Goal: Task Accomplishment & Management: Complete application form

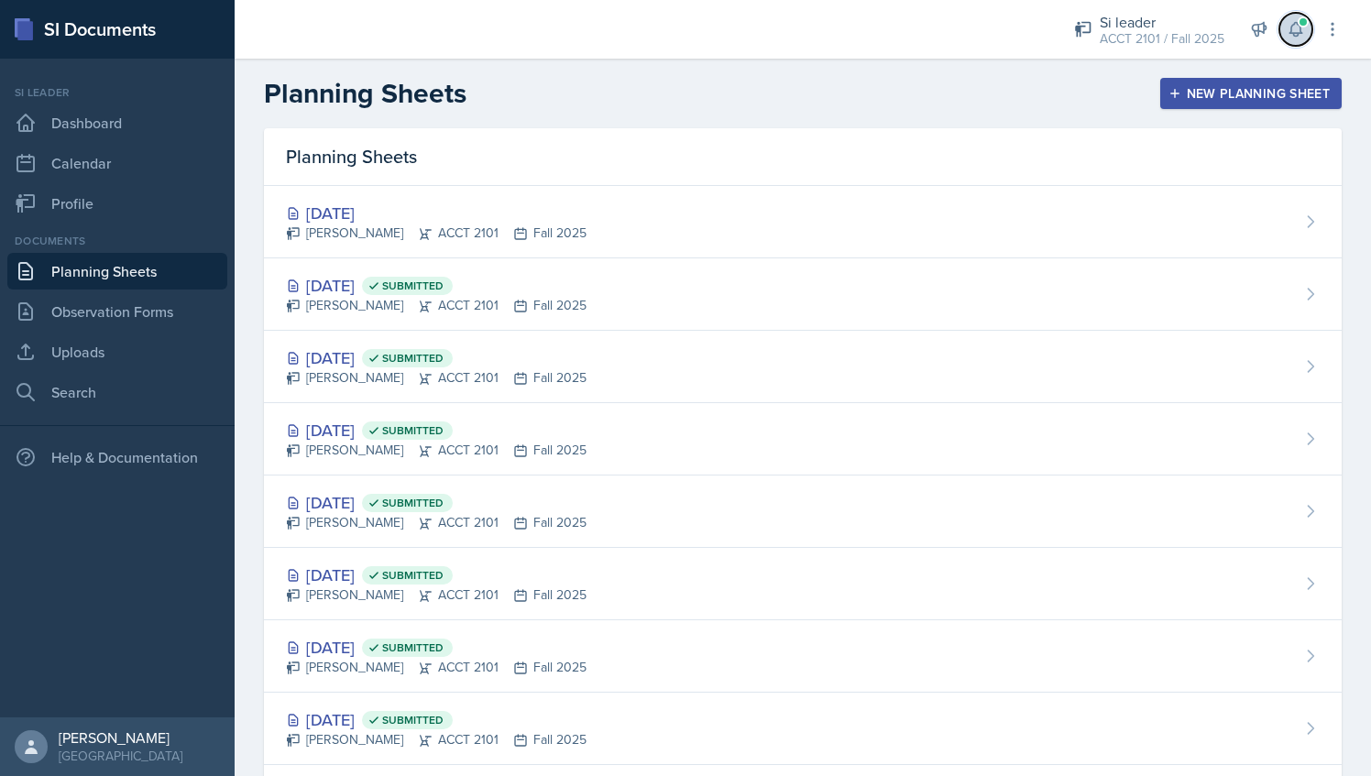
click at [1294, 17] on button at bounding box center [1295, 29] width 33 height 33
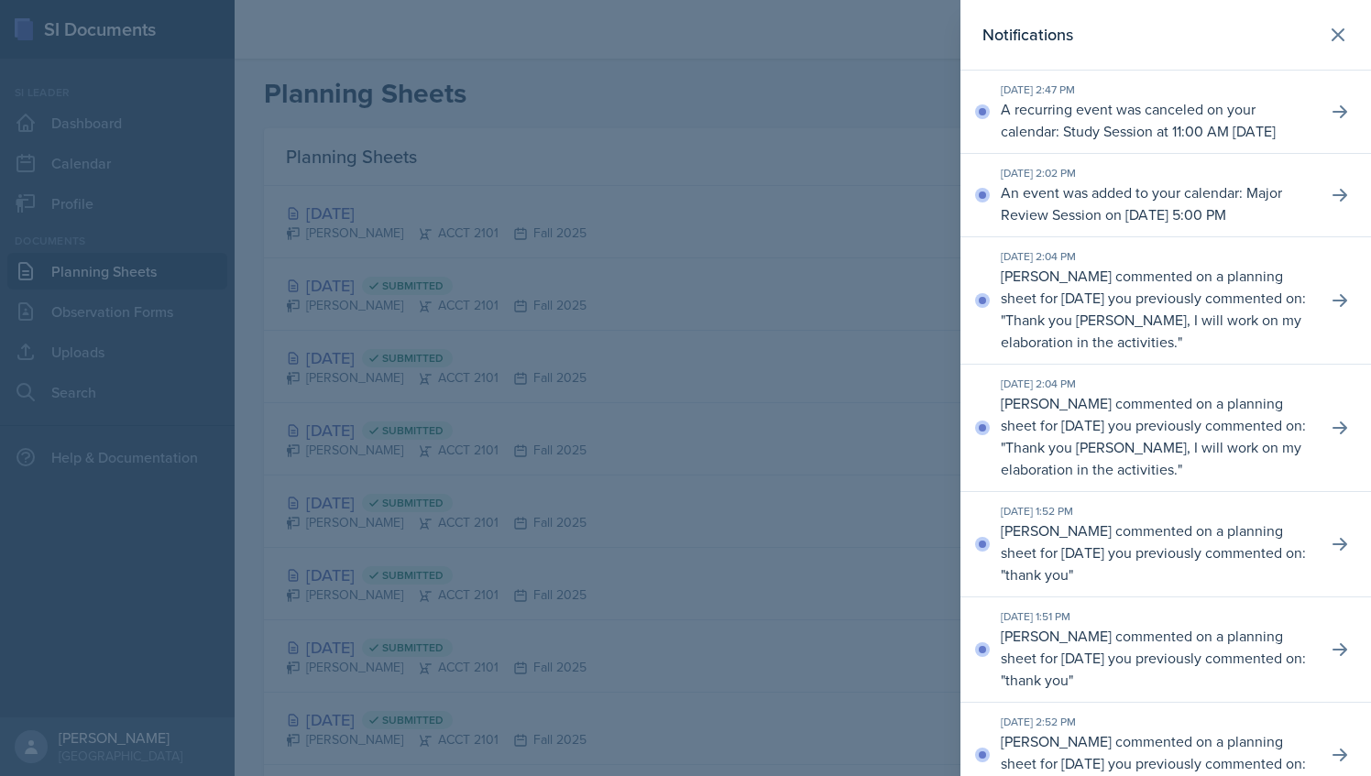
click at [720, 212] on div at bounding box center [685, 388] width 1371 height 776
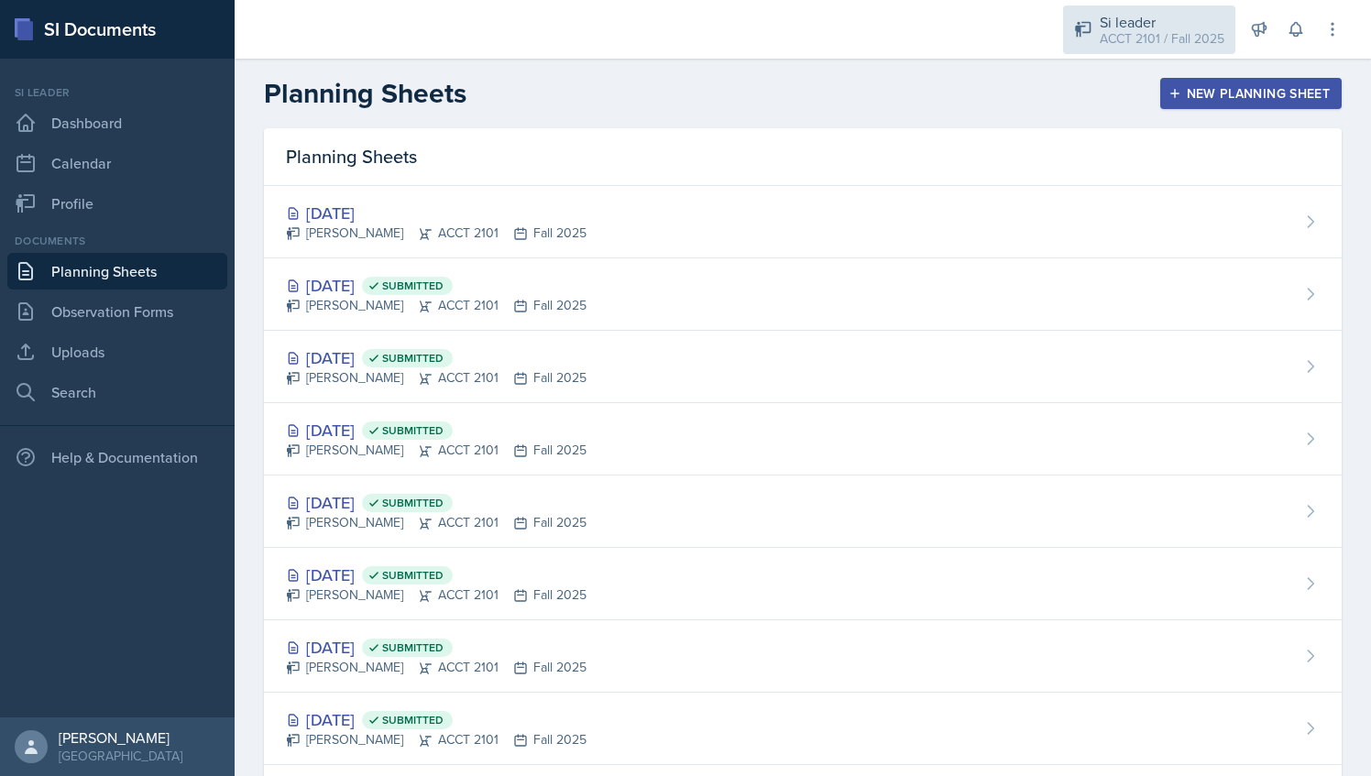
click at [1143, 46] on div "ACCT 2101 / Fall 2025" at bounding box center [1162, 38] width 125 height 19
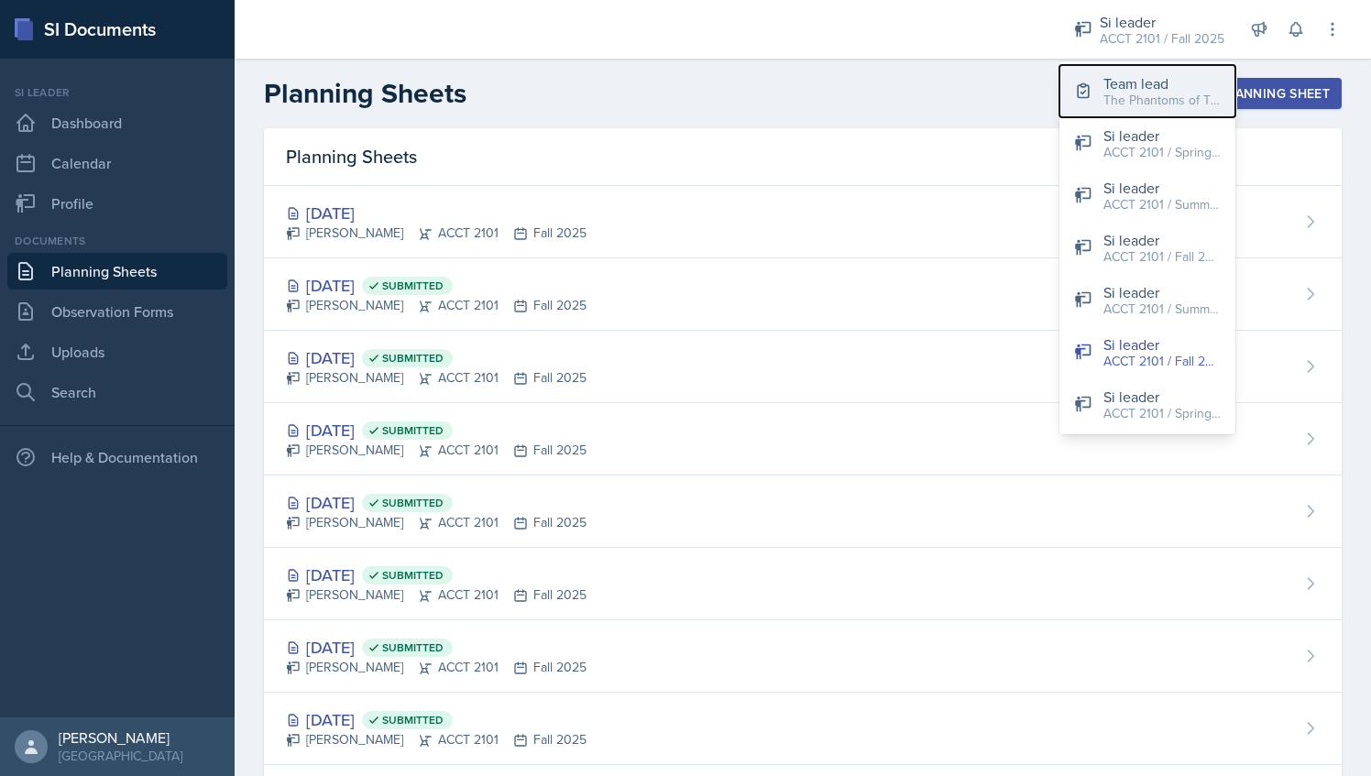
click at [1133, 85] on div "Team lead" at bounding box center [1161, 83] width 117 height 22
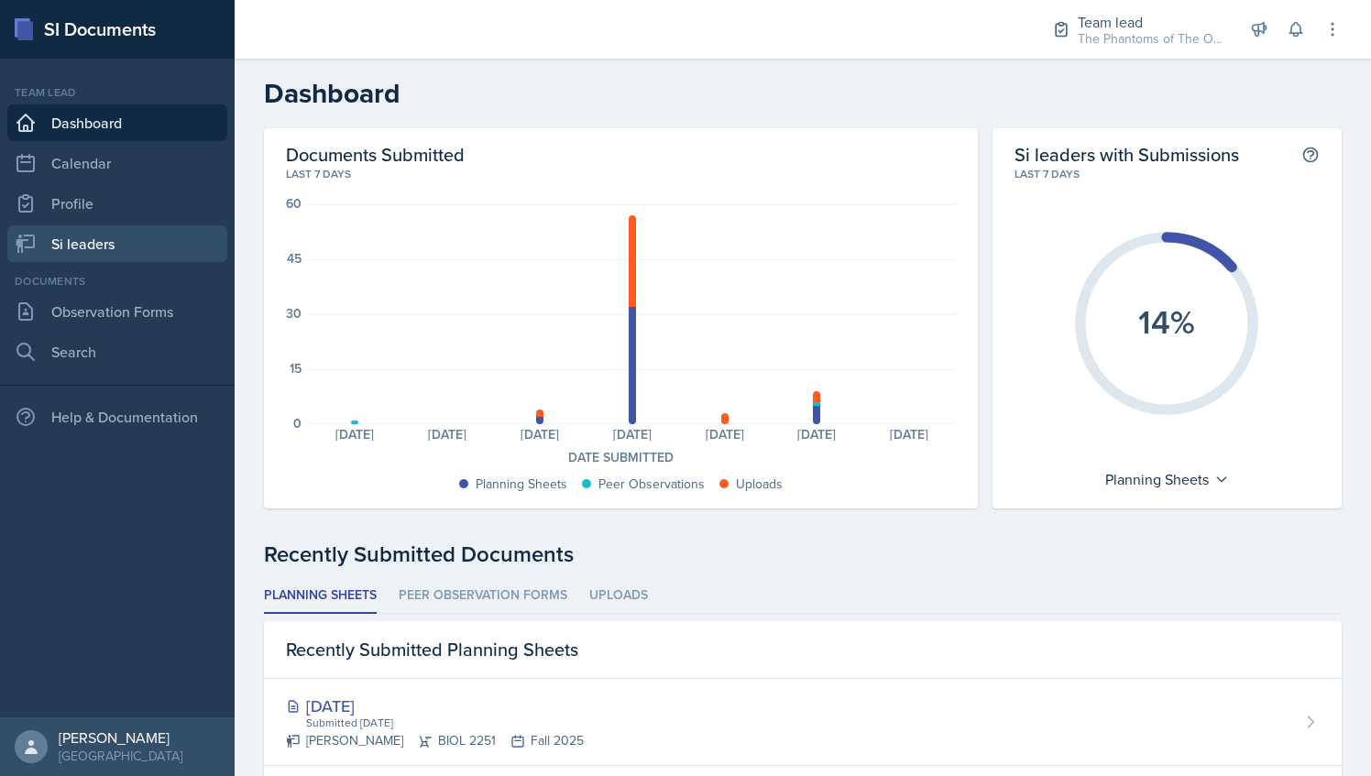
click at [132, 242] on link "Si leaders" at bounding box center [117, 243] width 220 height 37
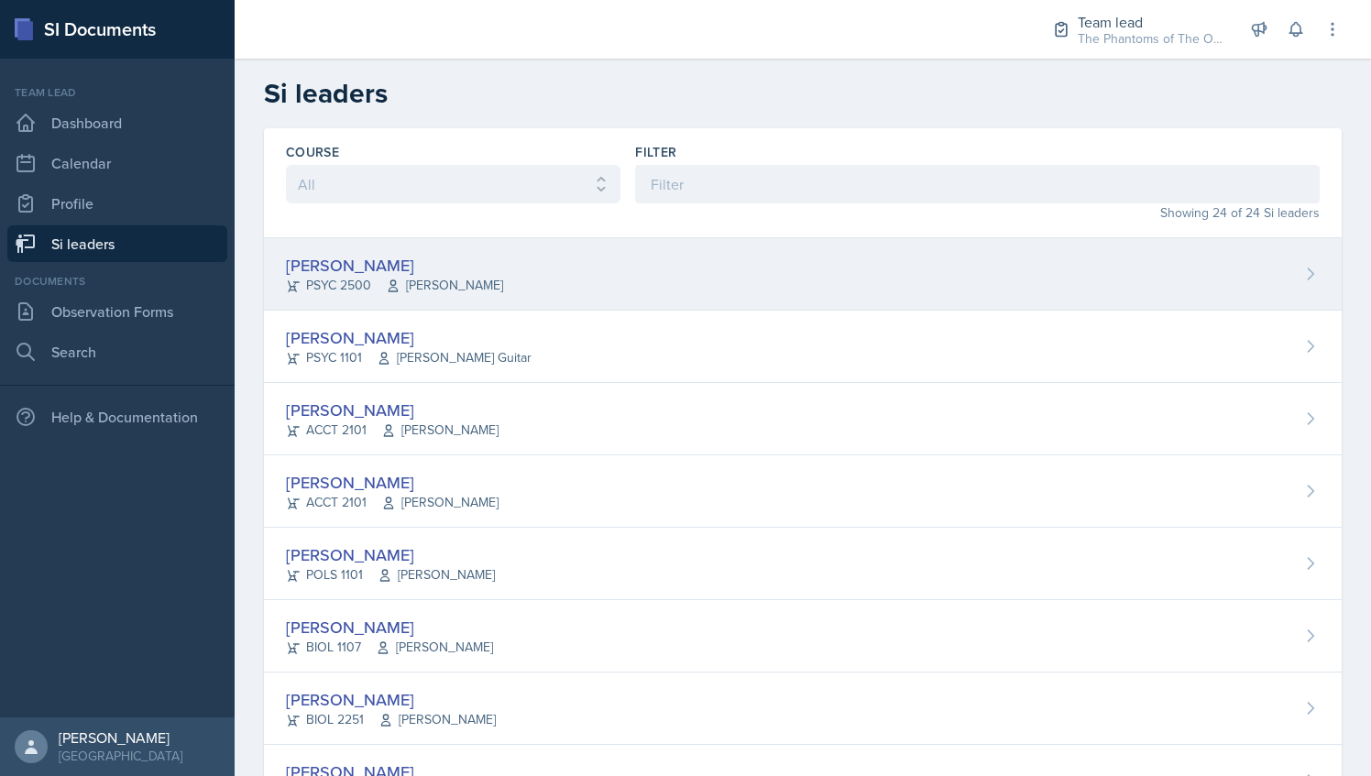
click at [353, 279] on div "PSYC 2500 [PERSON_NAME]" at bounding box center [394, 285] width 217 height 19
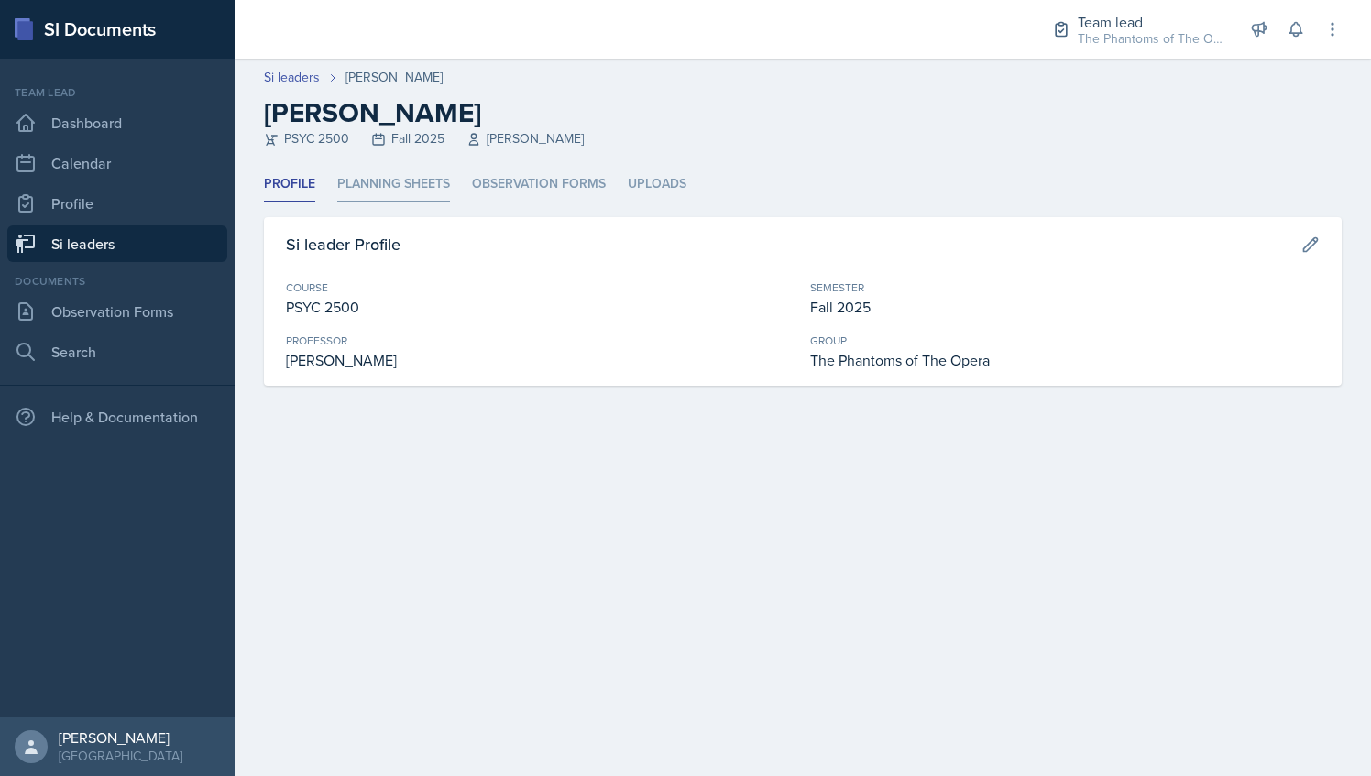
click at [422, 191] on li "Planning Sheets" at bounding box center [393, 185] width 113 height 36
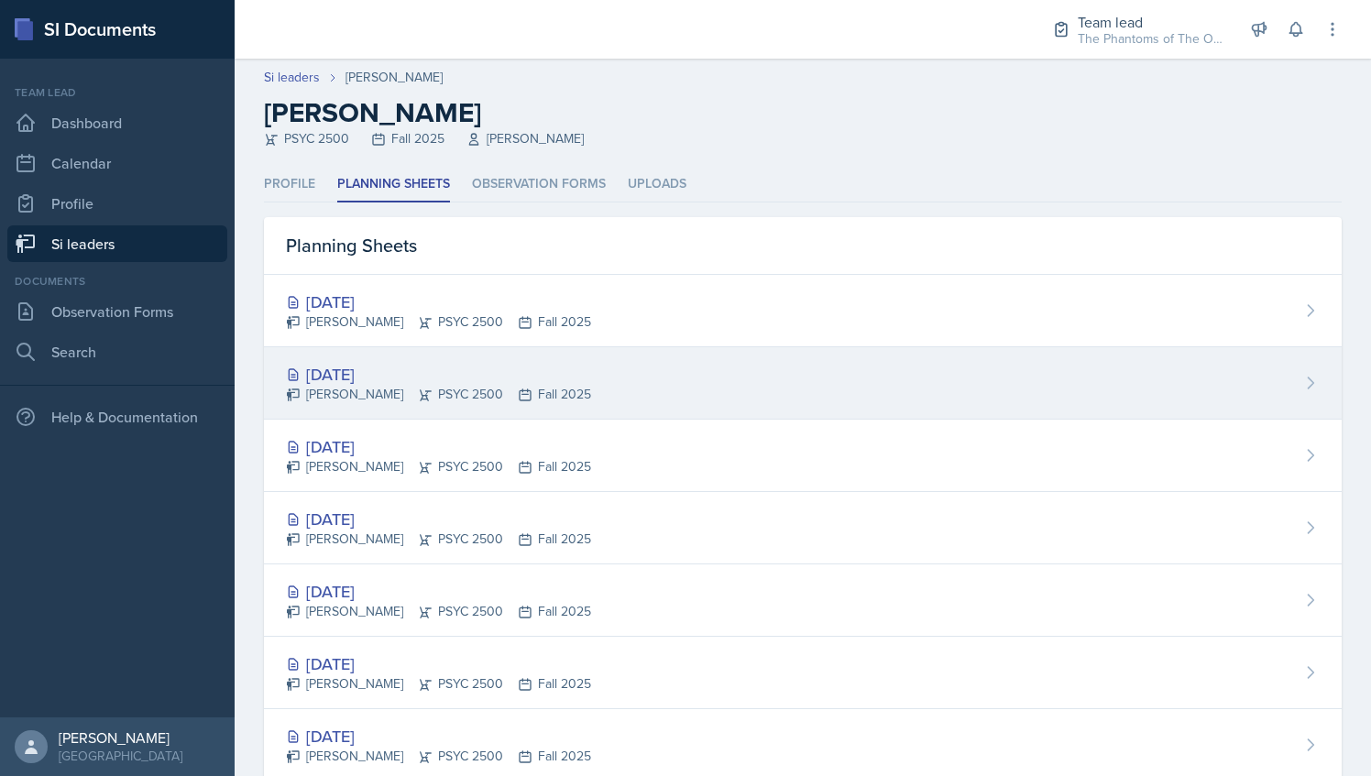
click at [538, 372] on div "[DATE]" at bounding box center [438, 374] width 305 height 25
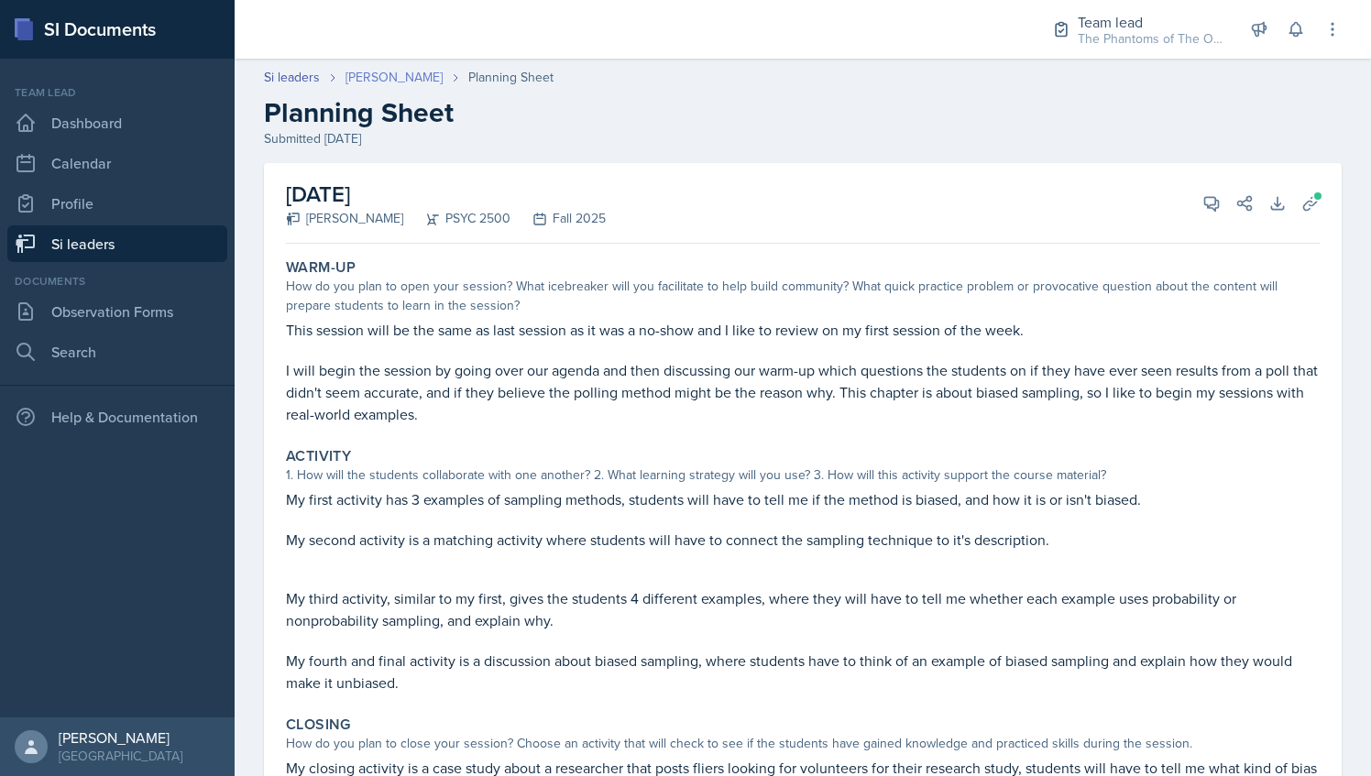
click at [352, 83] on link "[PERSON_NAME]" at bounding box center [394, 77] width 97 height 19
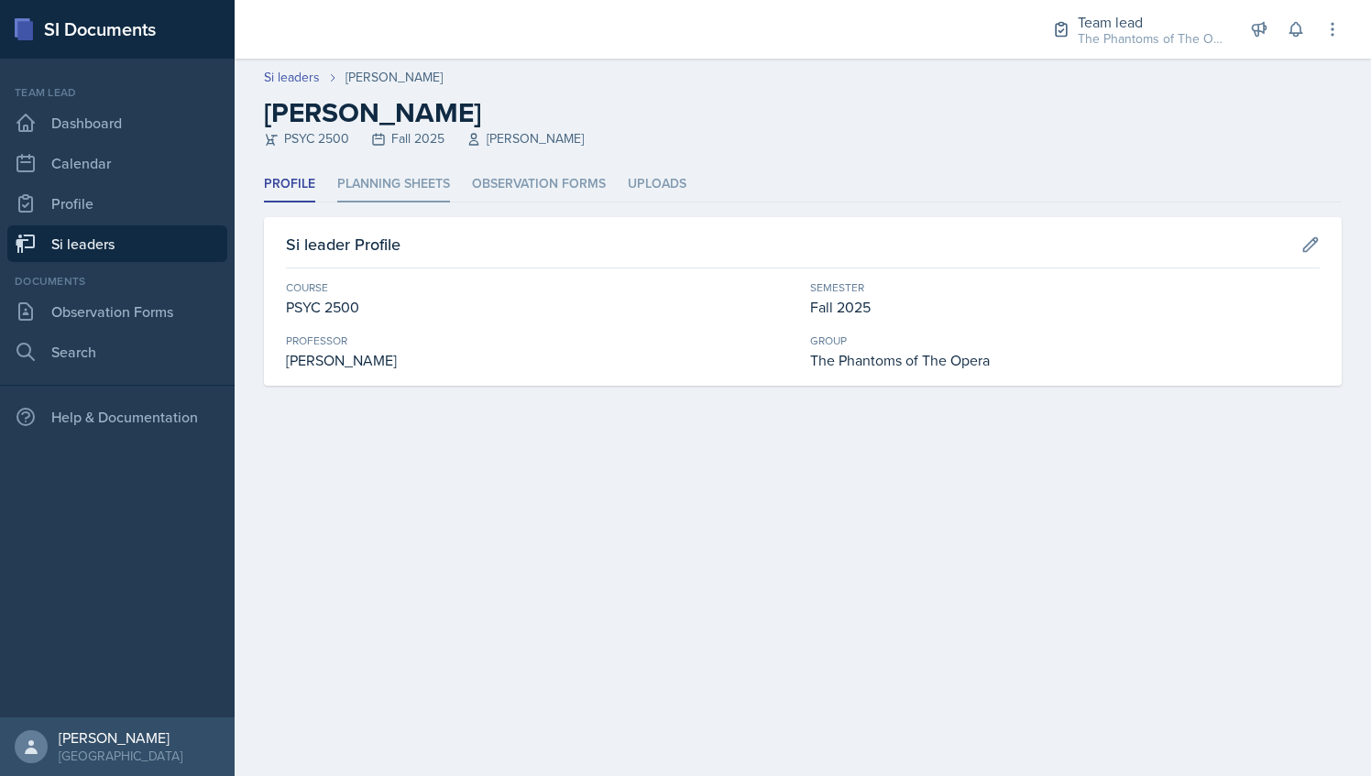
click at [426, 181] on li "Planning Sheets" at bounding box center [393, 185] width 113 height 36
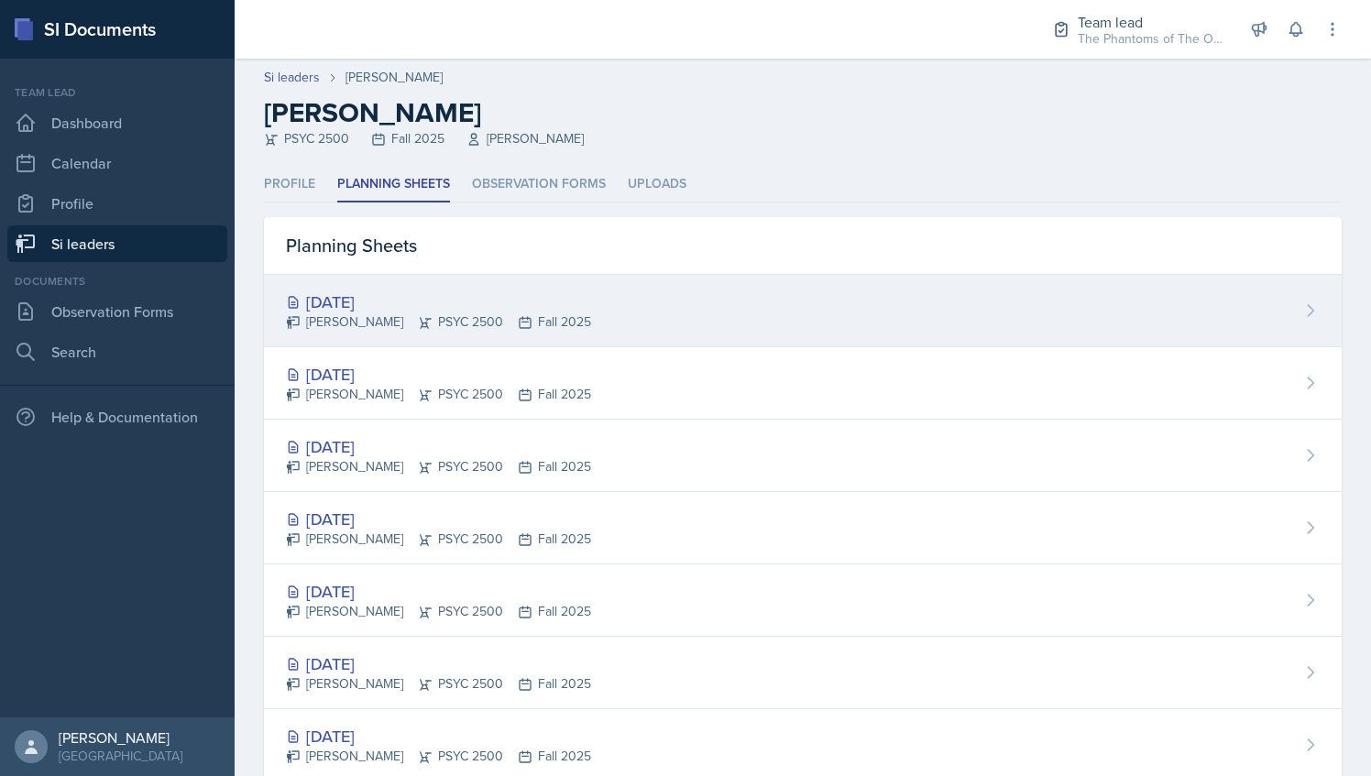
click at [458, 288] on div "[DATE] [PERSON_NAME] PSYC 2500 Fall 2025" at bounding box center [803, 311] width 1078 height 72
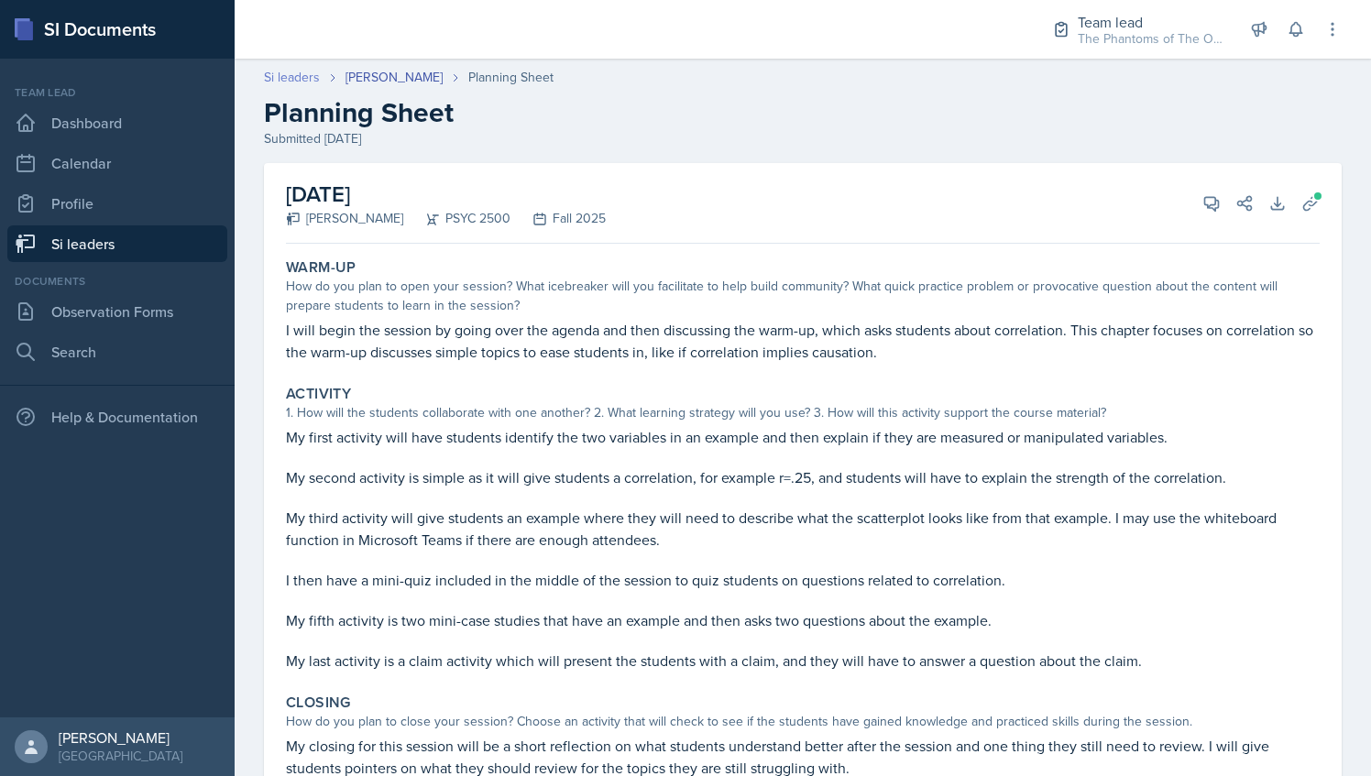
click at [298, 84] on link "Si leaders" at bounding box center [292, 77] width 56 height 19
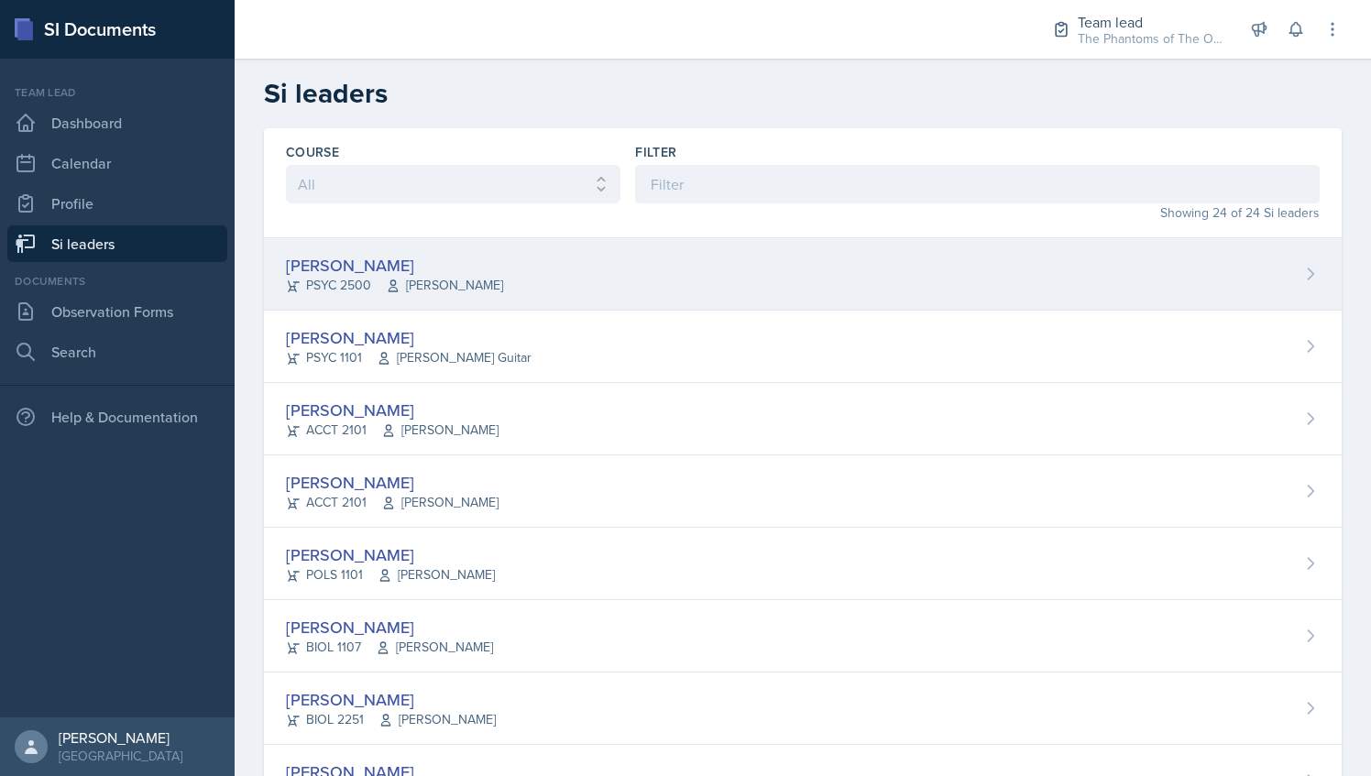
click at [438, 279] on span "[PERSON_NAME]" at bounding box center [444, 285] width 117 height 19
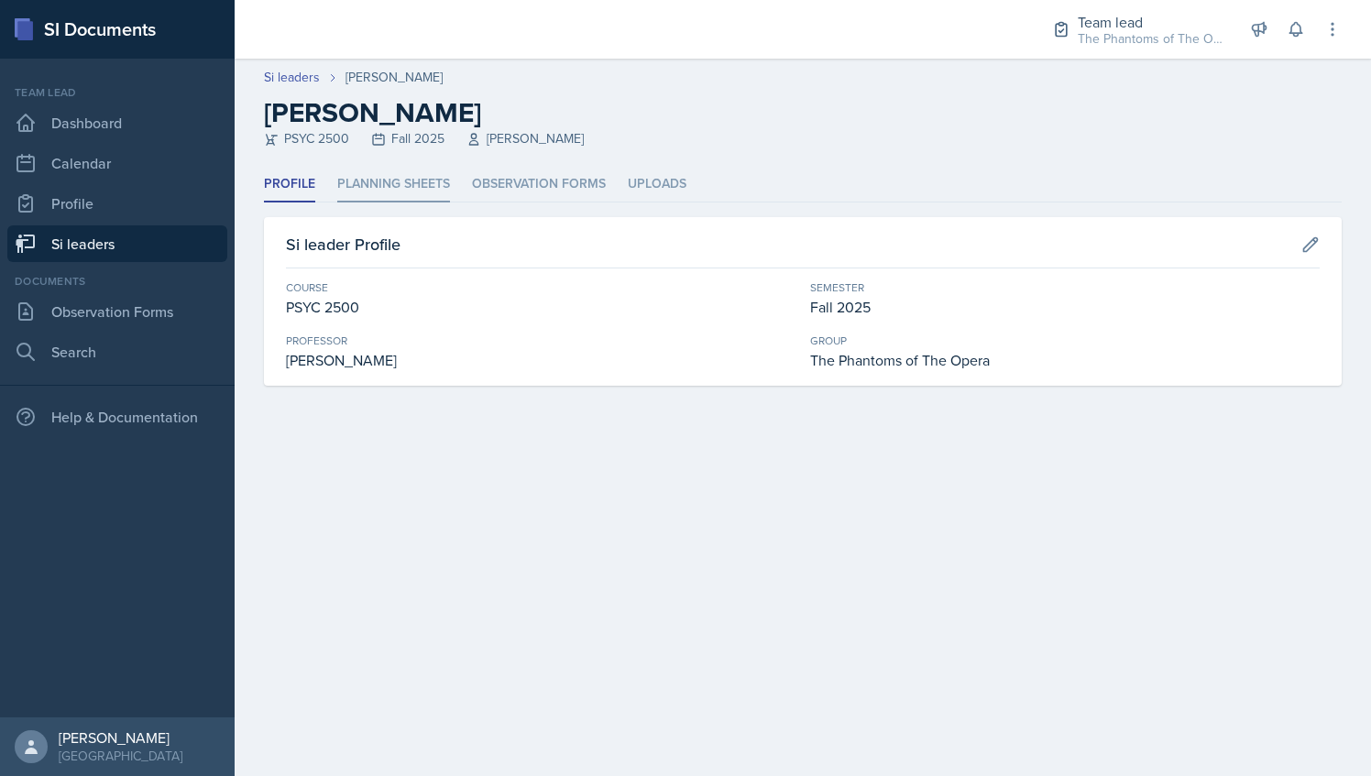
click at [365, 191] on li "Planning Sheets" at bounding box center [393, 185] width 113 height 36
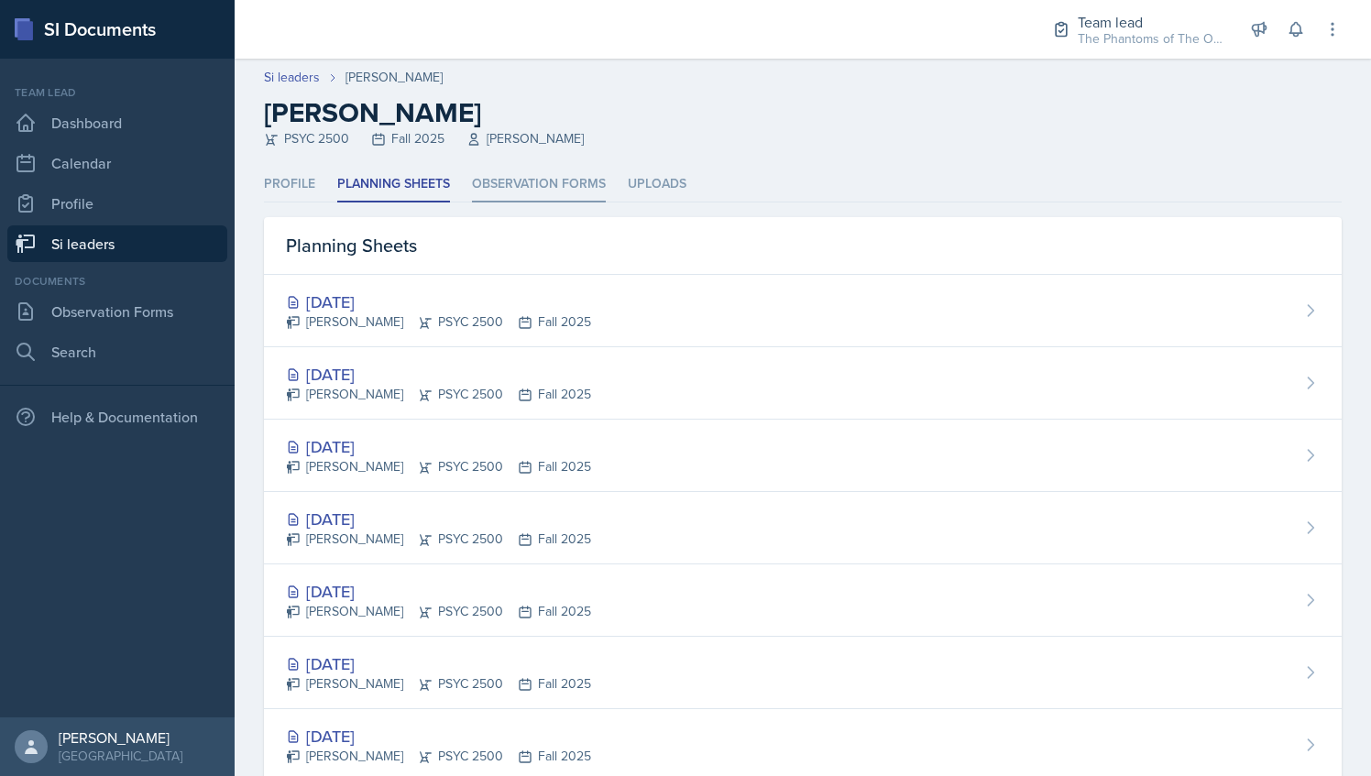
click at [500, 181] on li "Observation Forms" at bounding box center [539, 185] width 134 height 36
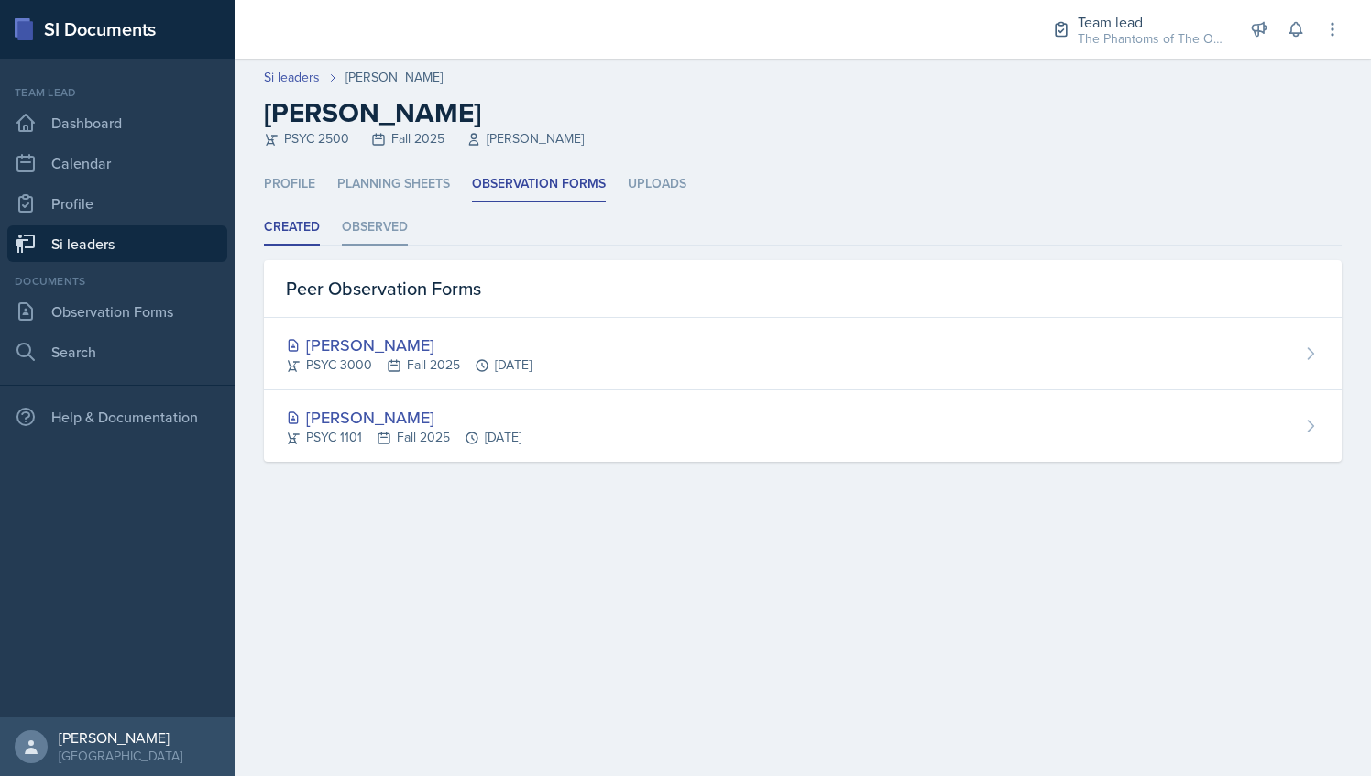
click at [380, 223] on li "Observed" at bounding box center [375, 228] width 66 height 36
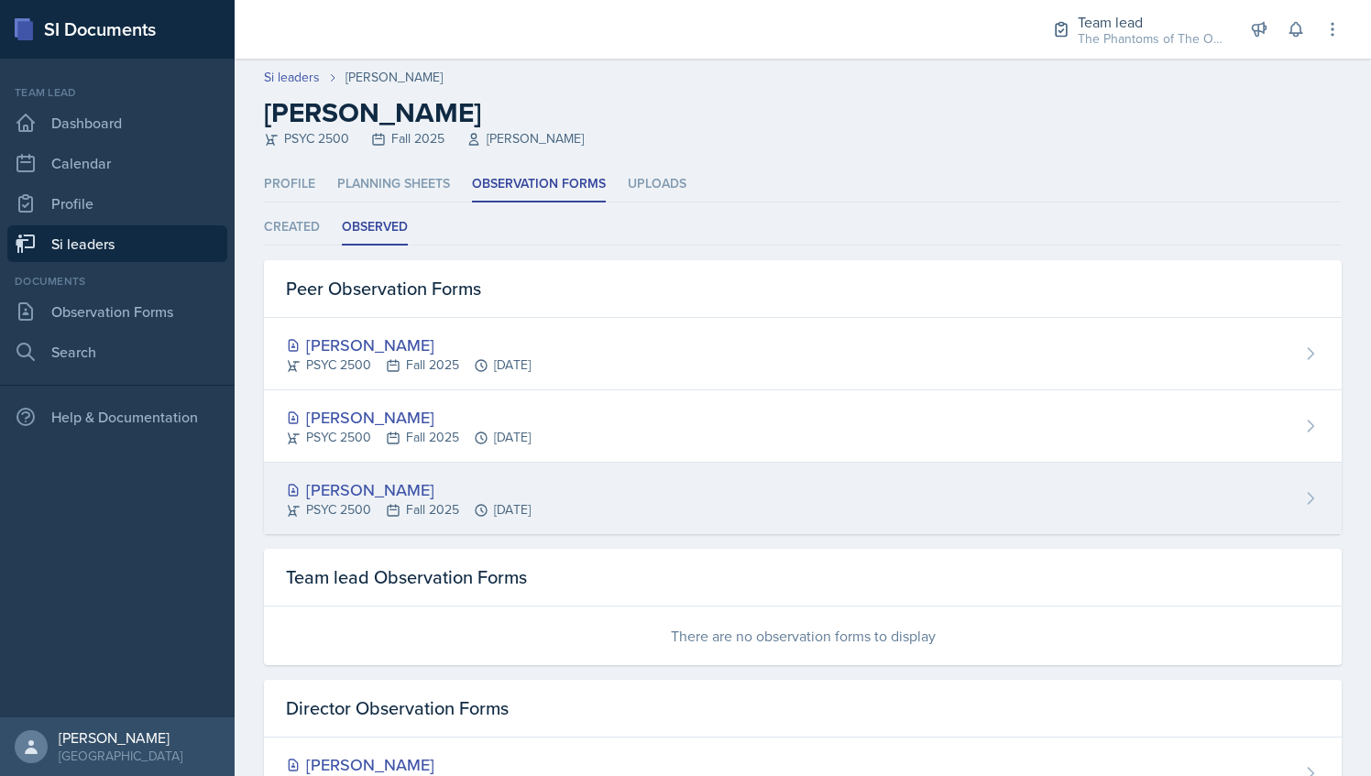
scroll to position [74, 0]
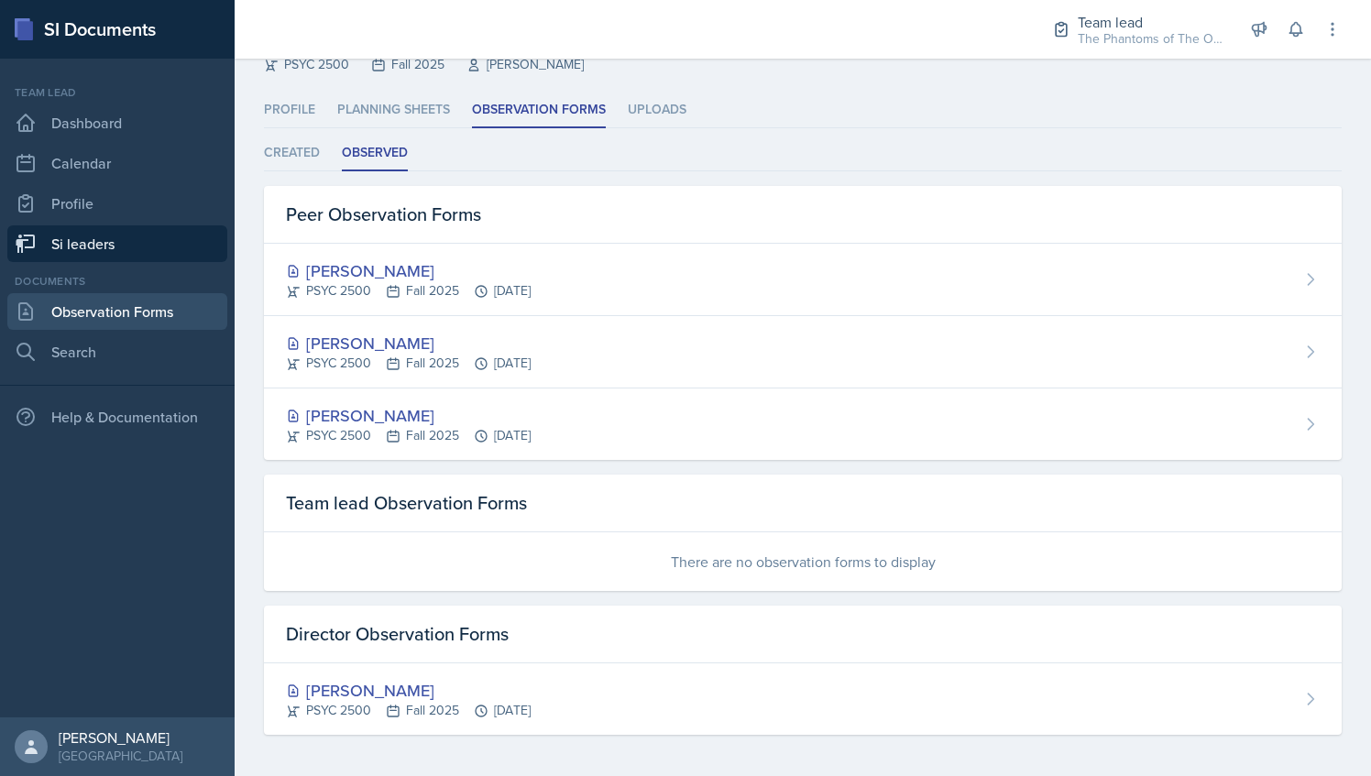
click at [136, 313] on link "Observation Forms" at bounding box center [117, 311] width 220 height 37
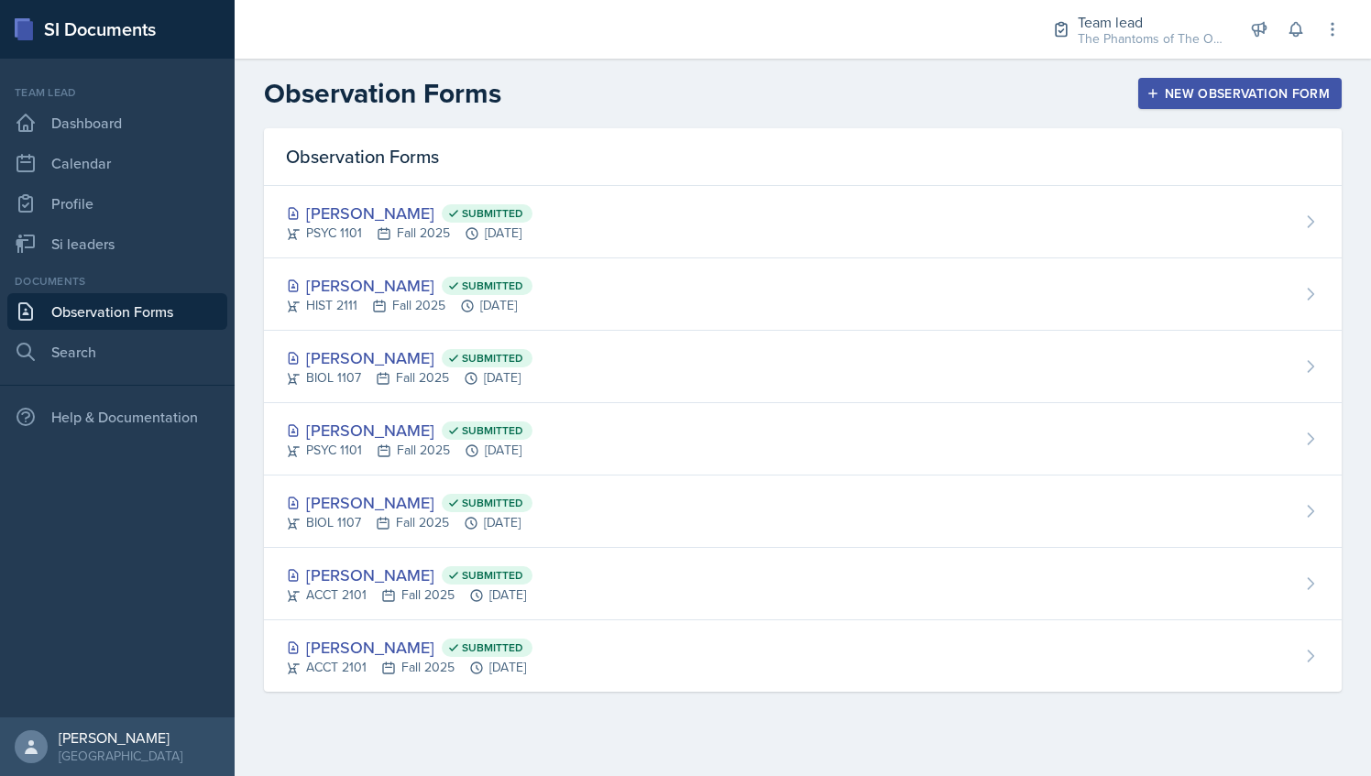
click at [1136, 89] on div "Observation Forms New Observation Form" at bounding box center [803, 93] width 1136 height 33
click at [1188, 90] on div "New Observation Form" at bounding box center [1240, 93] width 180 height 15
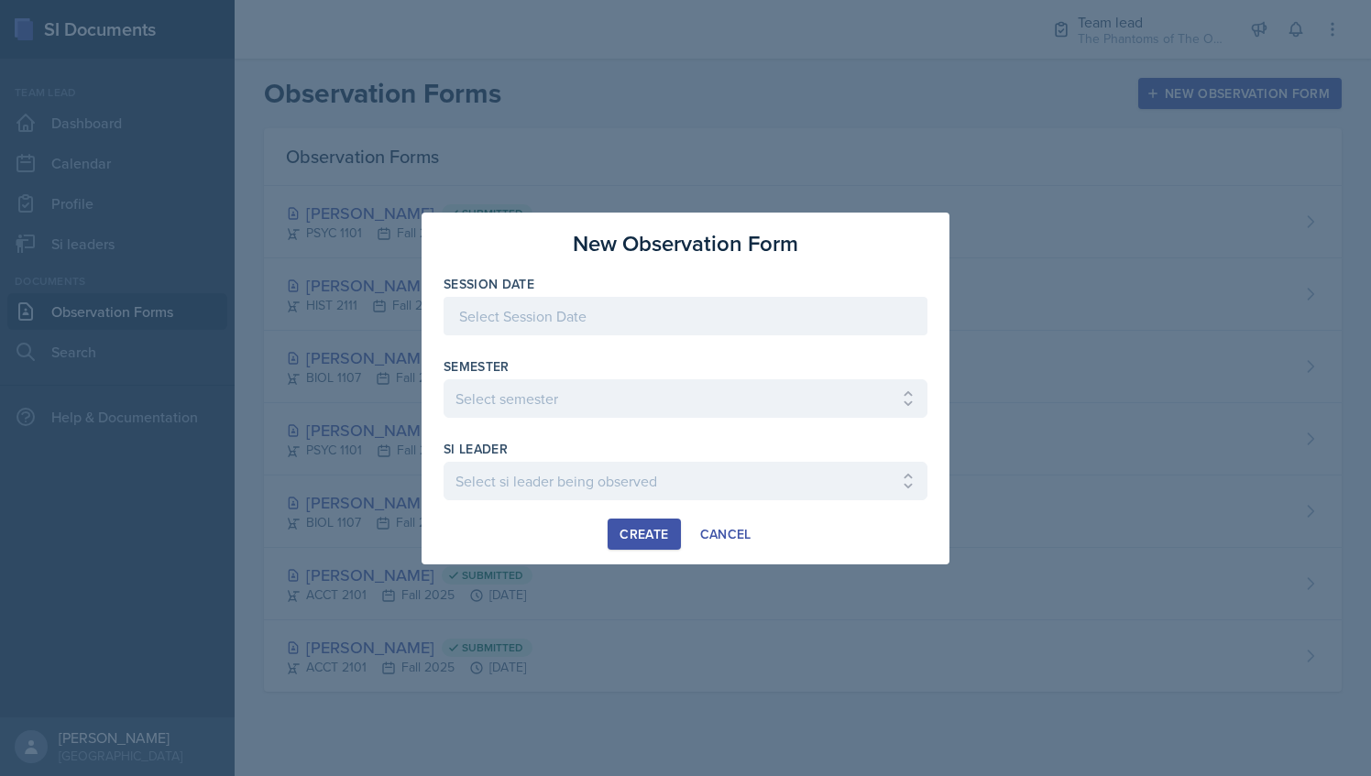
click at [832, 324] on div at bounding box center [686, 316] width 484 height 38
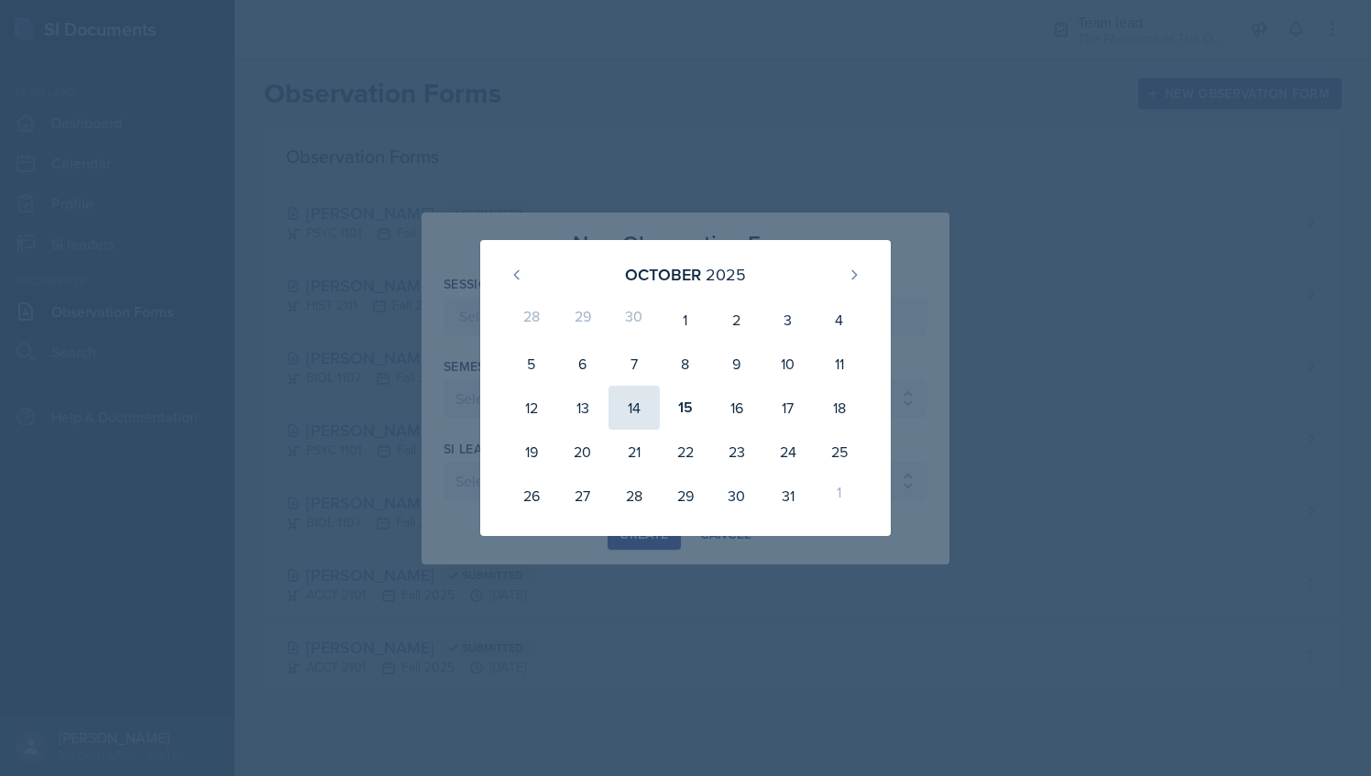
click at [642, 401] on div "14" at bounding box center [634, 408] width 51 height 44
type input "[DATE]"
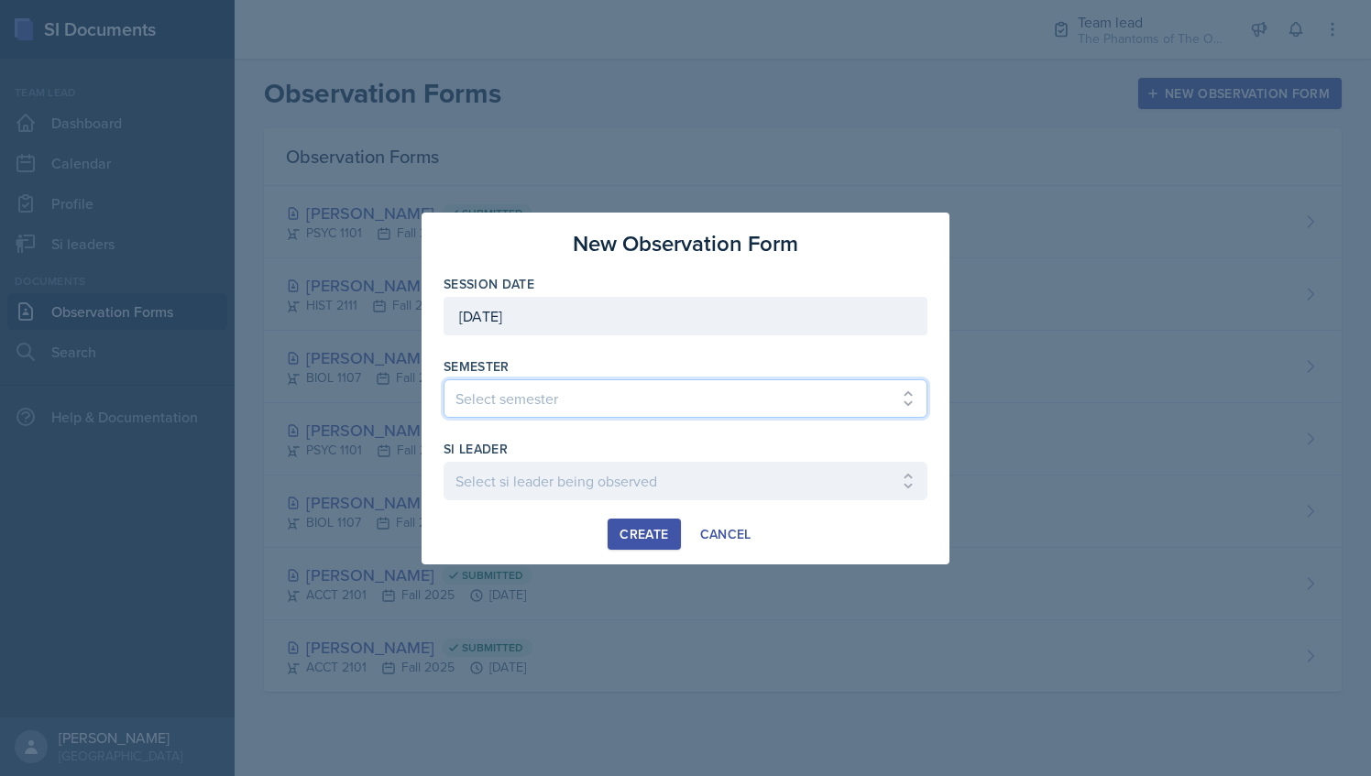
click at [696, 385] on select "Select semester All Spring 2021 Summer 2021 Spring 2022 Fall 2020 Fall 2021 Fal…" at bounding box center [686, 398] width 484 height 38
select select "2bed604d-1099-4043-b1bc-2365e8740244"
click at [444, 379] on select "Select semester All Spring 2021 Summer 2021 Spring 2022 Fall 2020 Fall 2021 Fal…" at bounding box center [686, 398] width 484 height 38
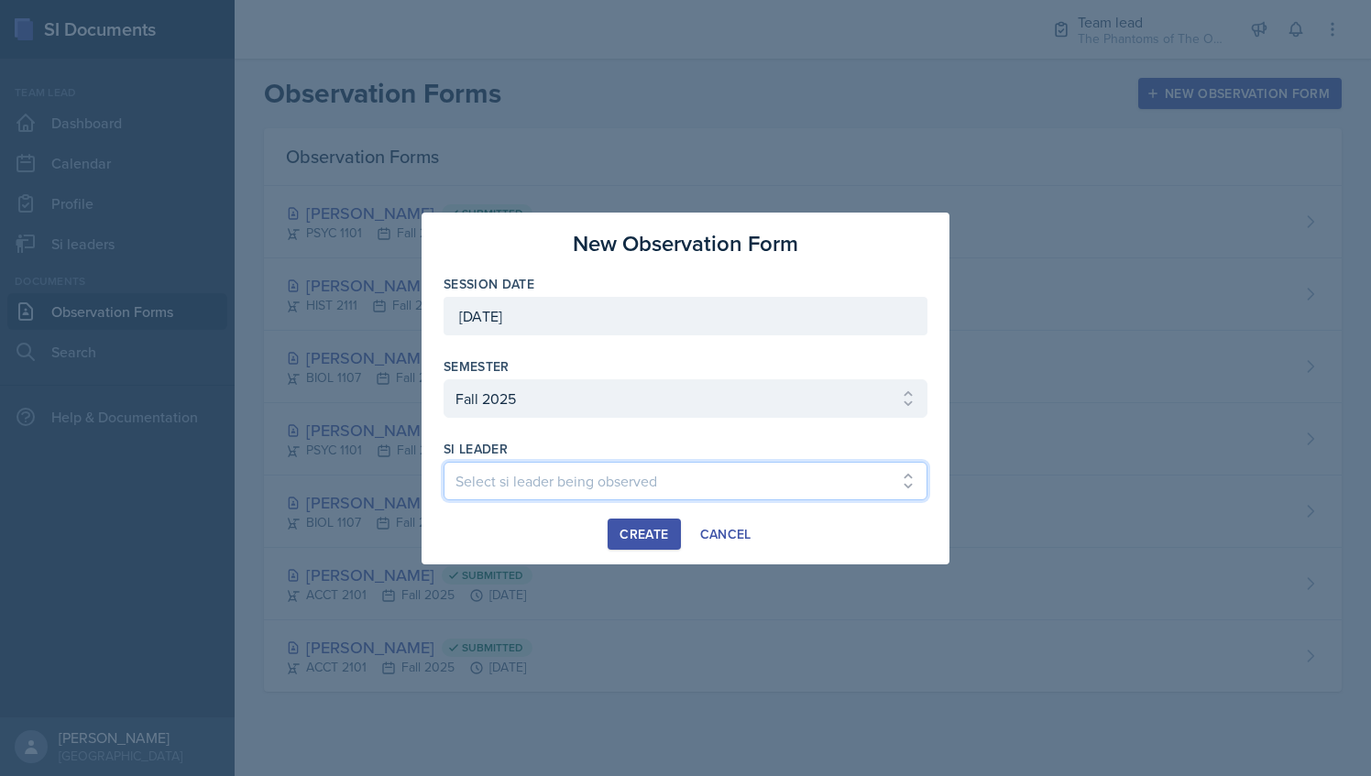
click at [638, 465] on select "Select si leader being observed [PERSON_NAME] / CHEM 1211 / Demon SI of [GEOGRA…" at bounding box center [686, 481] width 484 height 38
select select "a46de909-c9f8-455f-9b7a-b85a403d3af4"
click at [444, 462] on select "Select si leader being observed [PERSON_NAME] / CHEM 1211 / Demon SI of [GEOGRA…" at bounding box center [686, 481] width 484 height 38
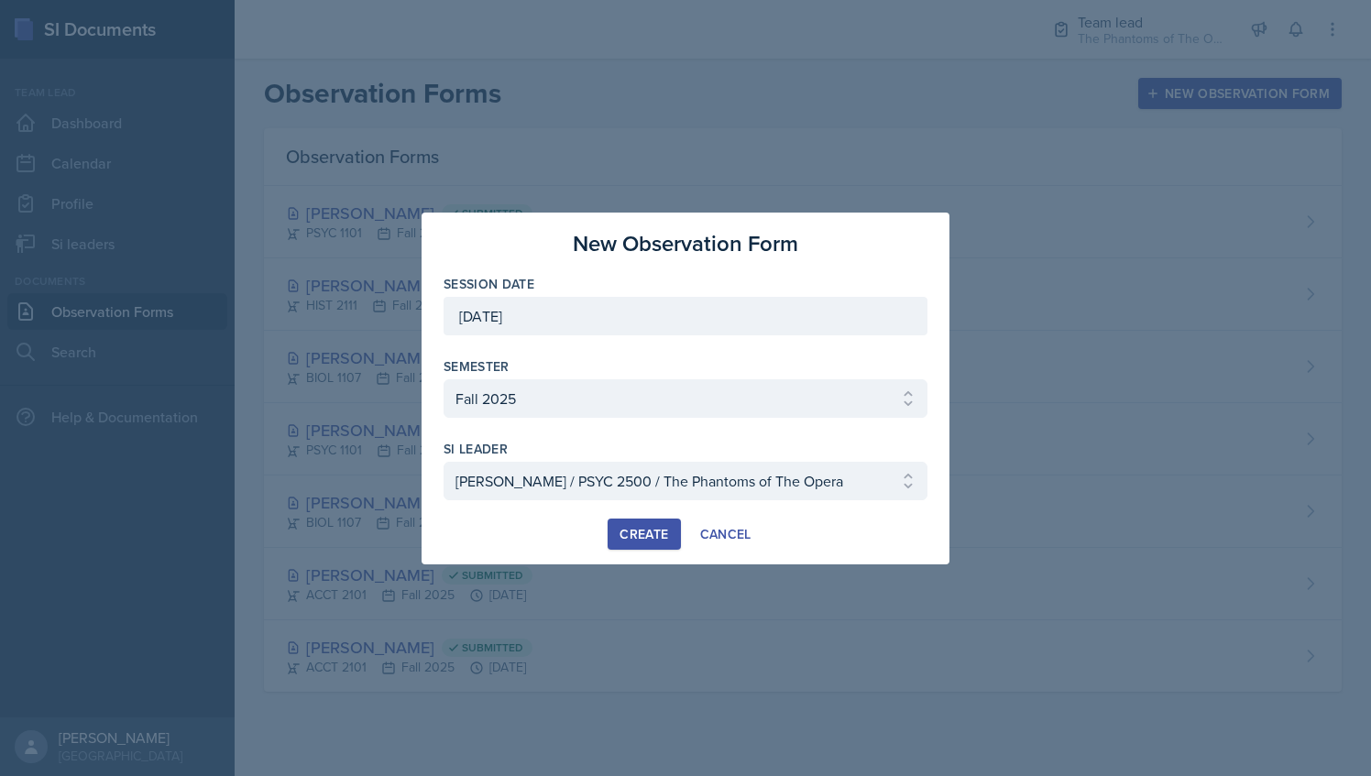
click at [649, 519] on button "Create" at bounding box center [644, 534] width 72 height 31
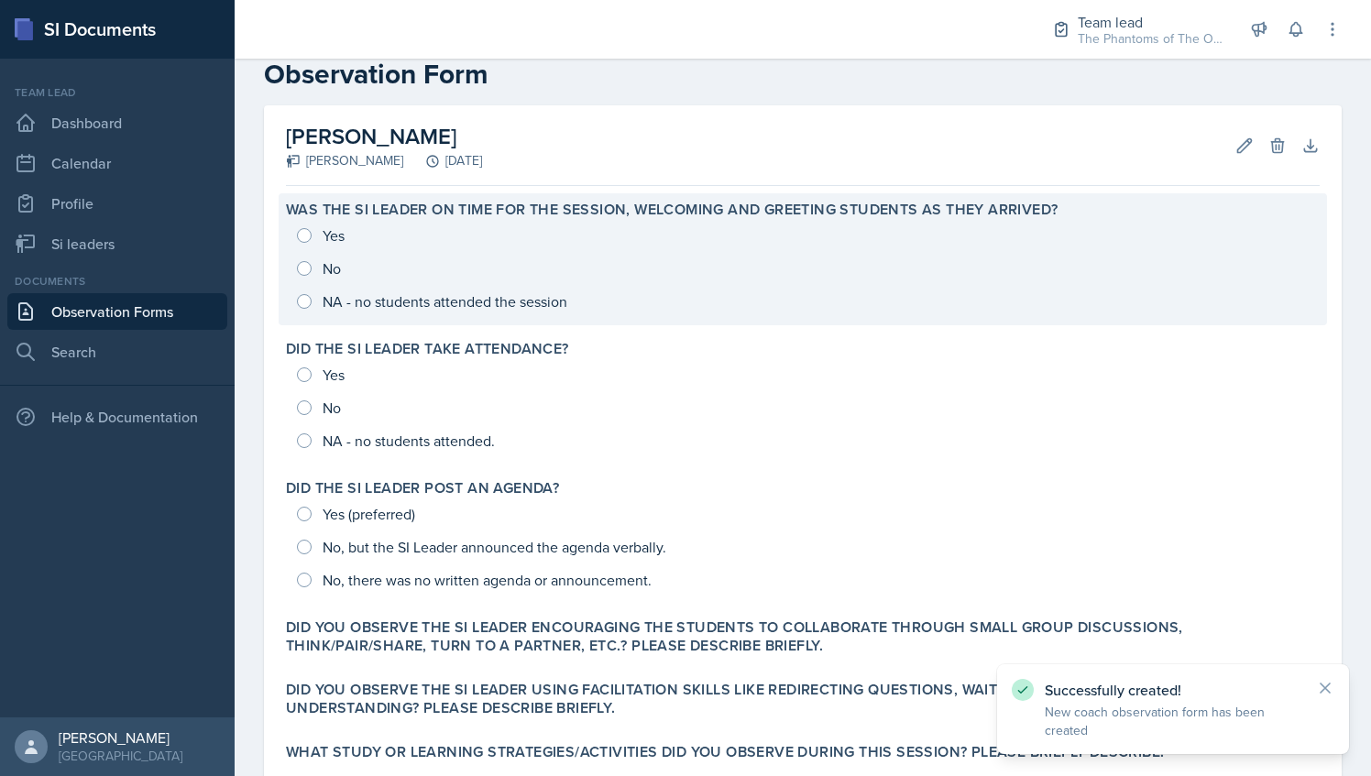
scroll to position [39, 0]
click at [340, 244] on div "Yes No NA - no students attended the session" at bounding box center [803, 267] width 1034 height 99
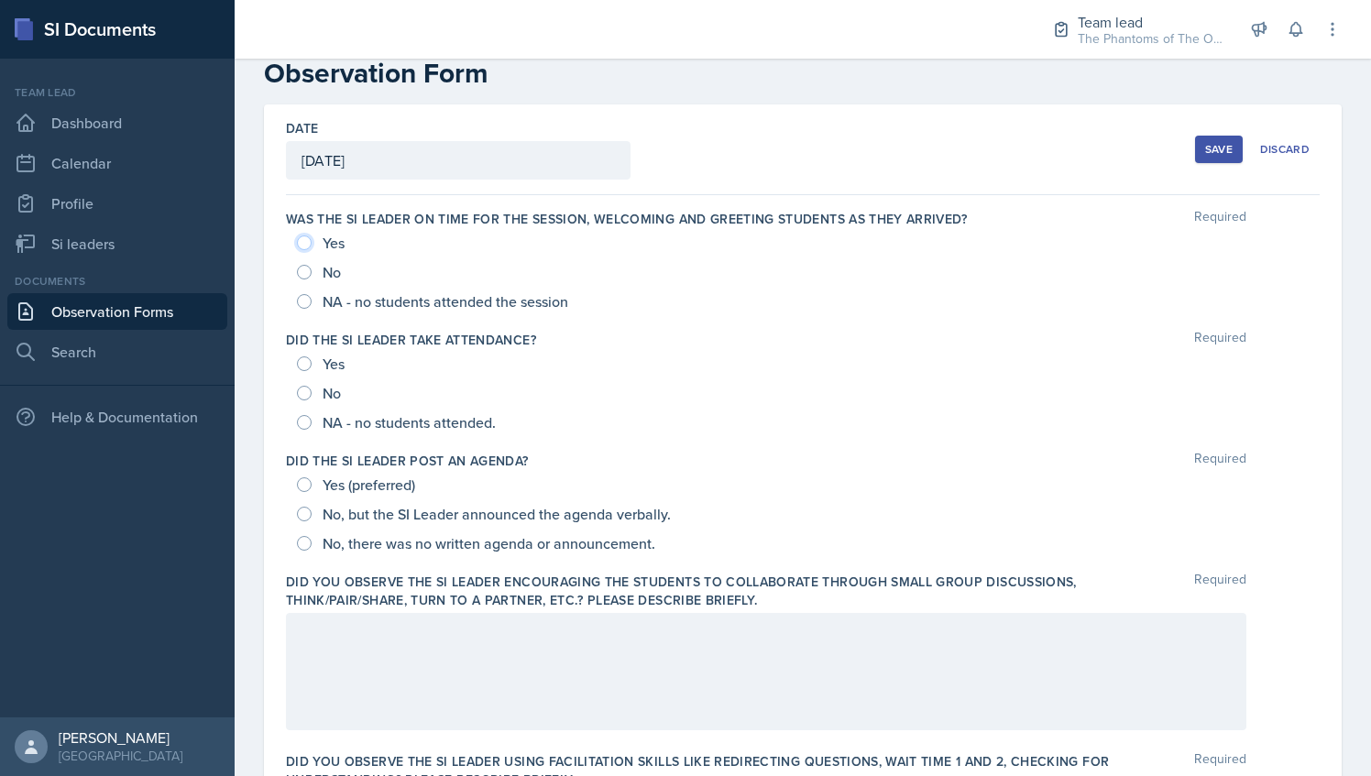
click at [307, 238] on input "Yes" at bounding box center [304, 243] width 15 height 15
radio input "true"
click at [331, 355] on span "Yes" at bounding box center [334, 364] width 22 height 18
click at [312, 356] on input "Yes" at bounding box center [304, 363] width 15 height 15
radio input "true"
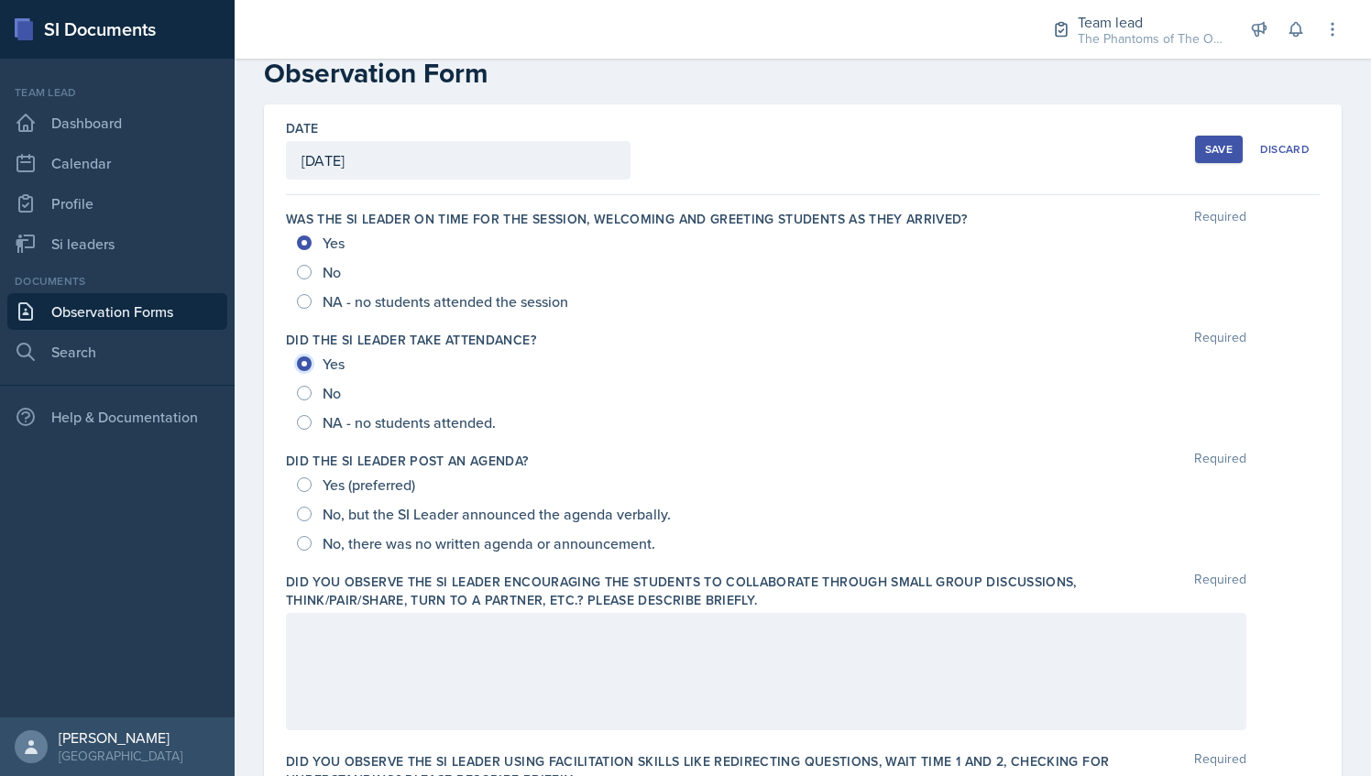
scroll to position [226, 0]
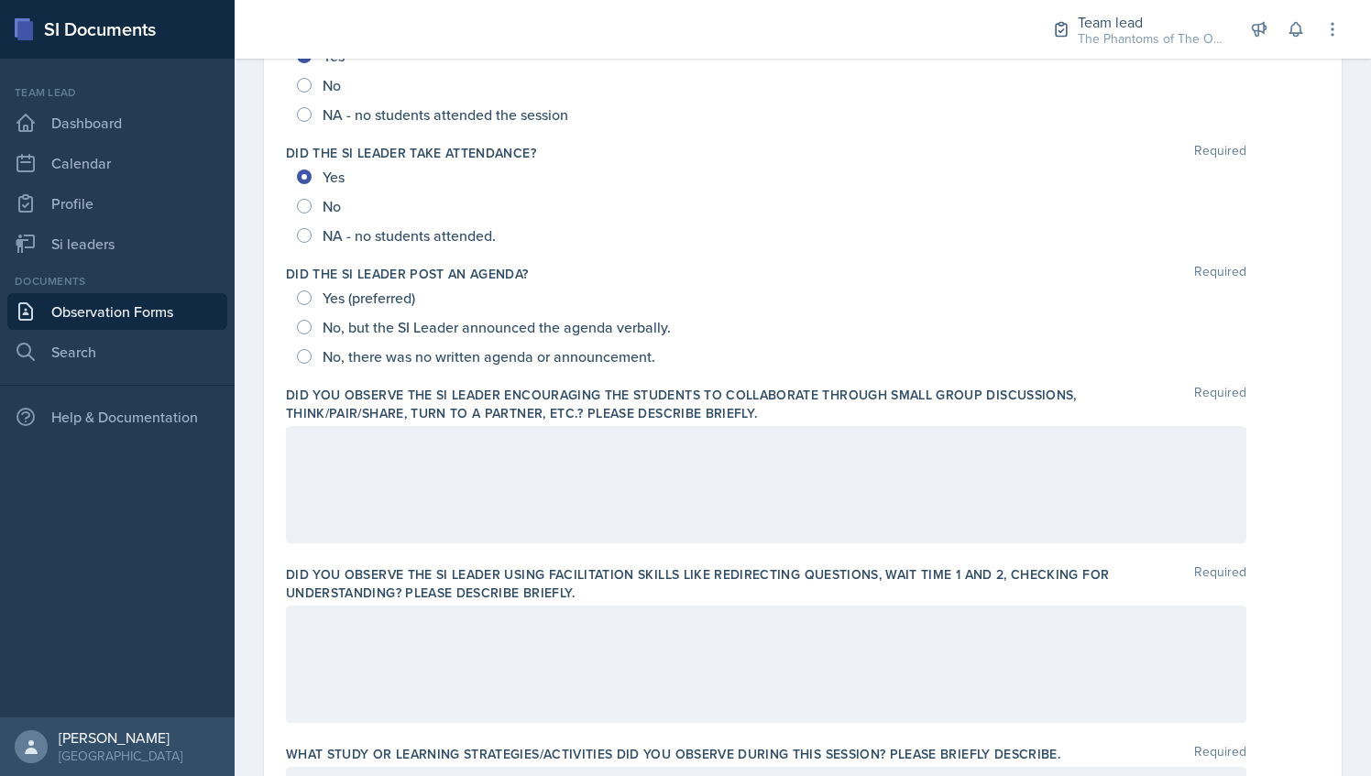
click at [365, 295] on span "Yes (preferred)" at bounding box center [369, 298] width 93 height 18
click at [312, 295] on input "Yes (preferred)" at bounding box center [304, 298] width 15 height 15
radio input "true"
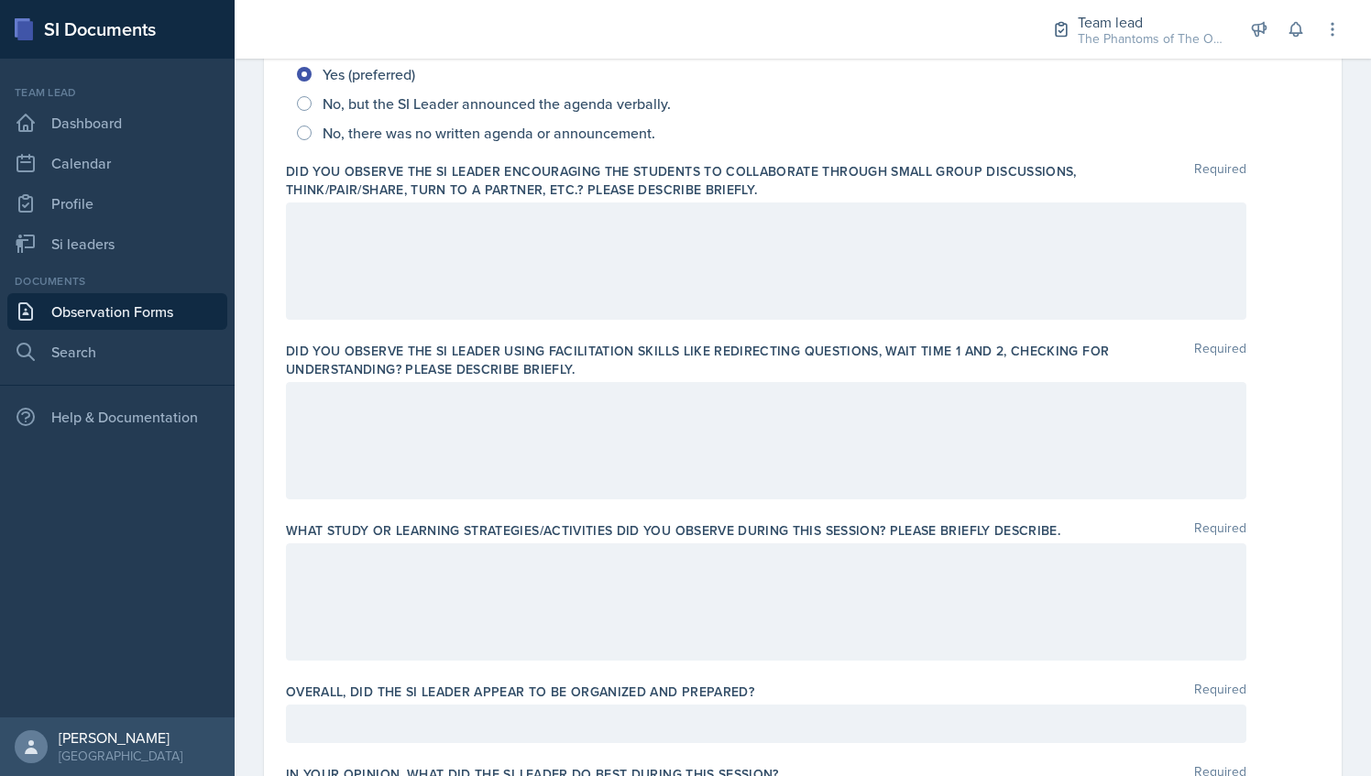
click at [568, 242] on div at bounding box center [766, 261] width 960 height 117
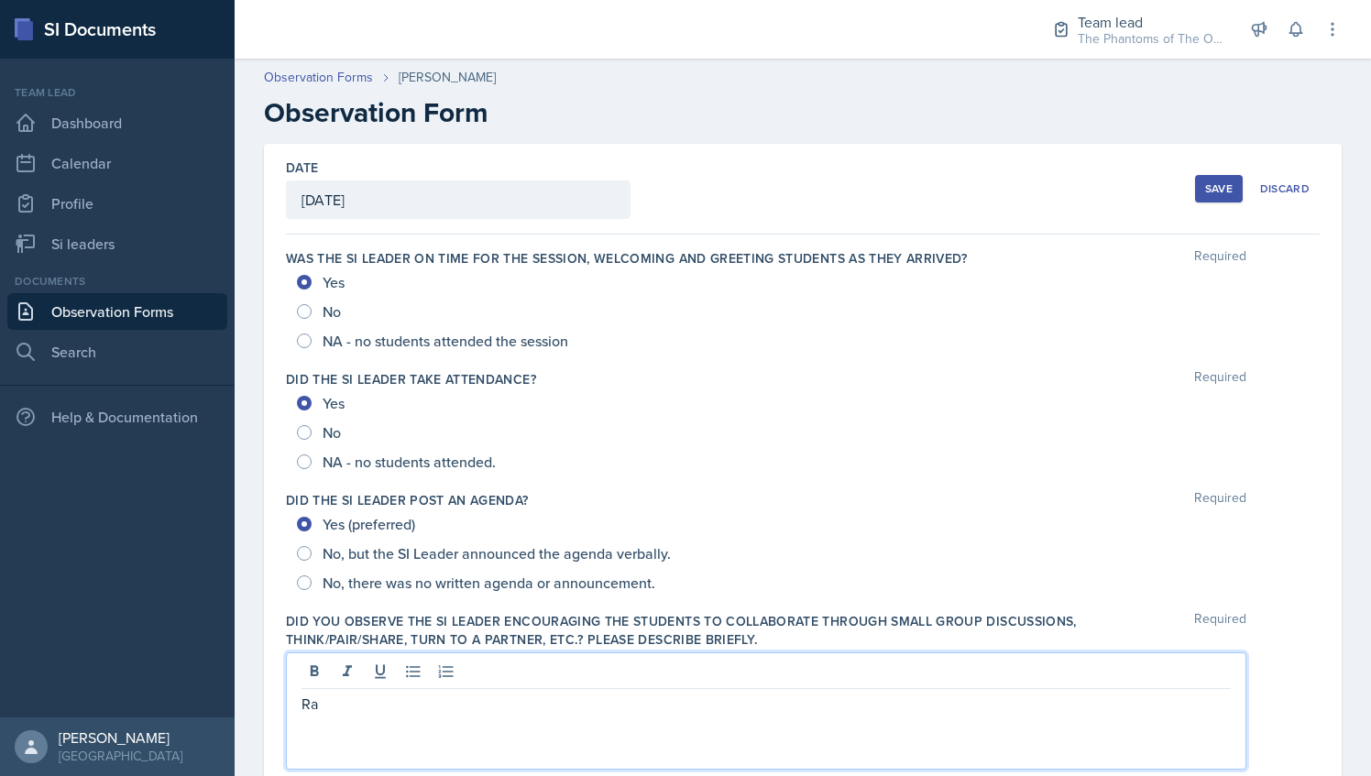
scroll to position [360, 0]
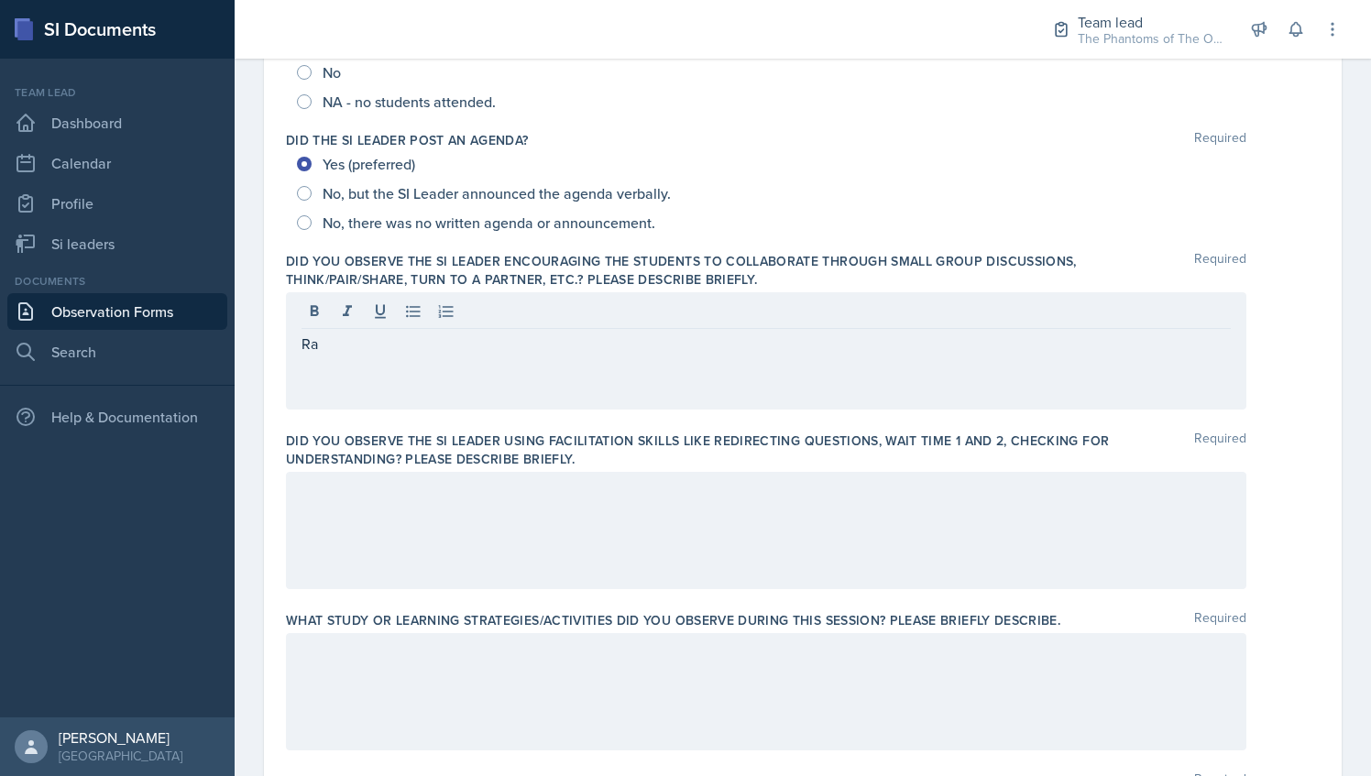
click at [361, 367] on div "Ra" at bounding box center [766, 350] width 960 height 117
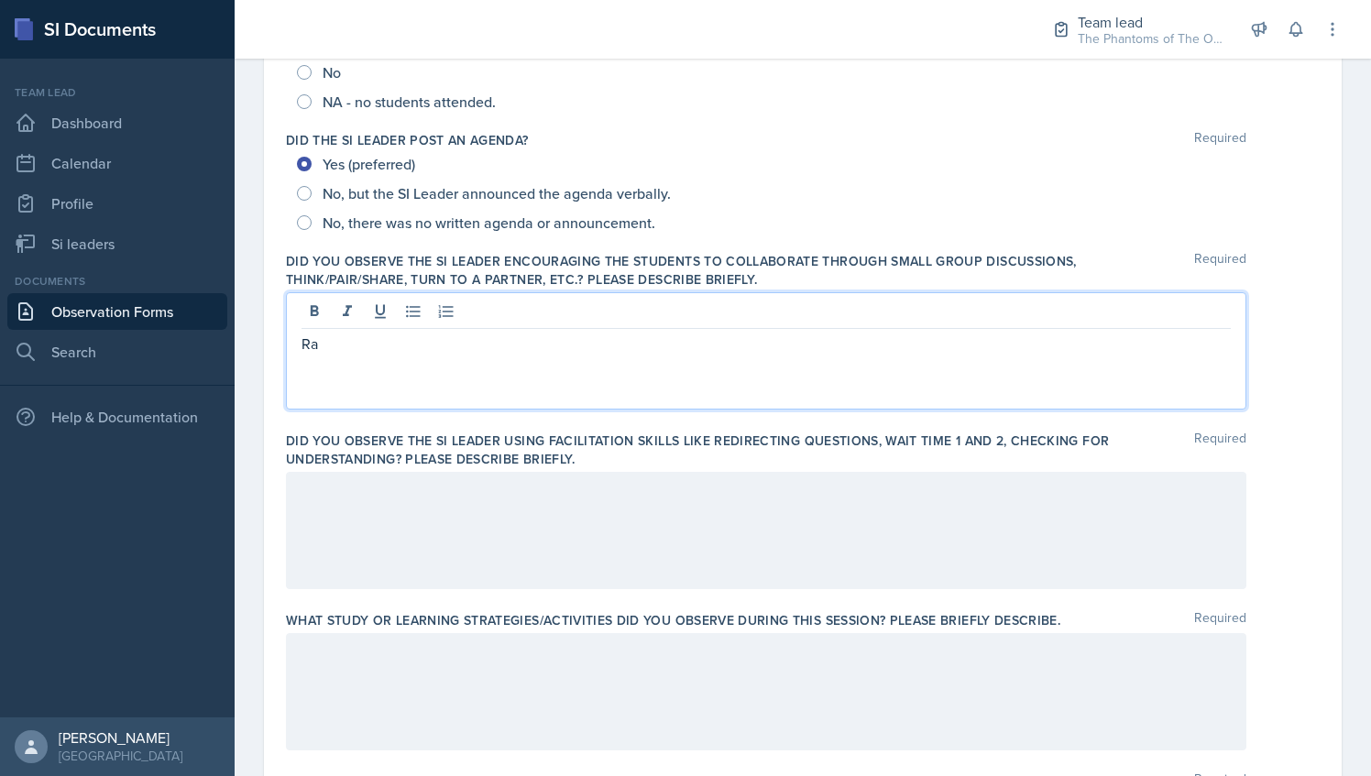
click at [361, 367] on div "Ra" at bounding box center [766, 350] width 960 height 117
drag, startPoint x: 361, startPoint y: 367, endPoint x: 313, endPoint y: 354, distance: 49.6
click at [313, 354] on div "Ra" at bounding box center [766, 350] width 960 height 117
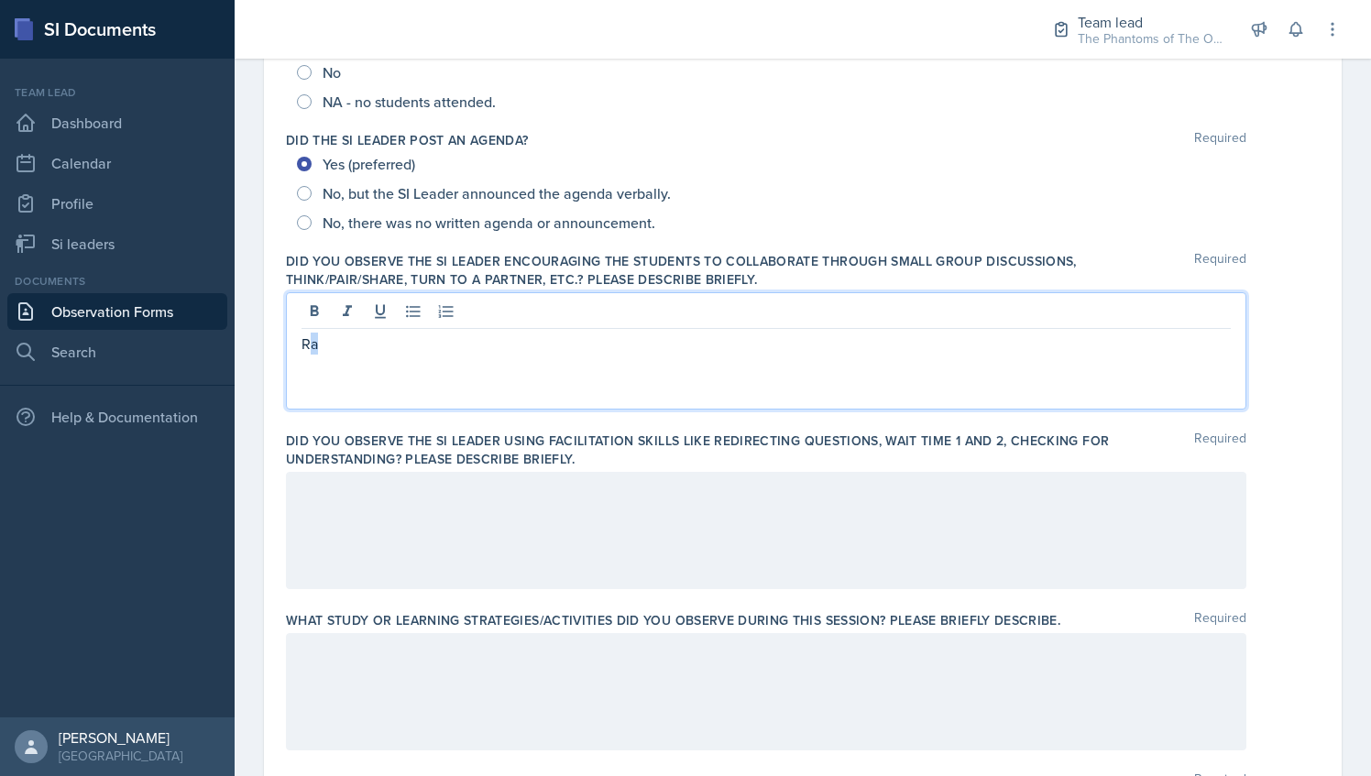
click at [356, 337] on p "Ra" at bounding box center [766, 344] width 929 height 22
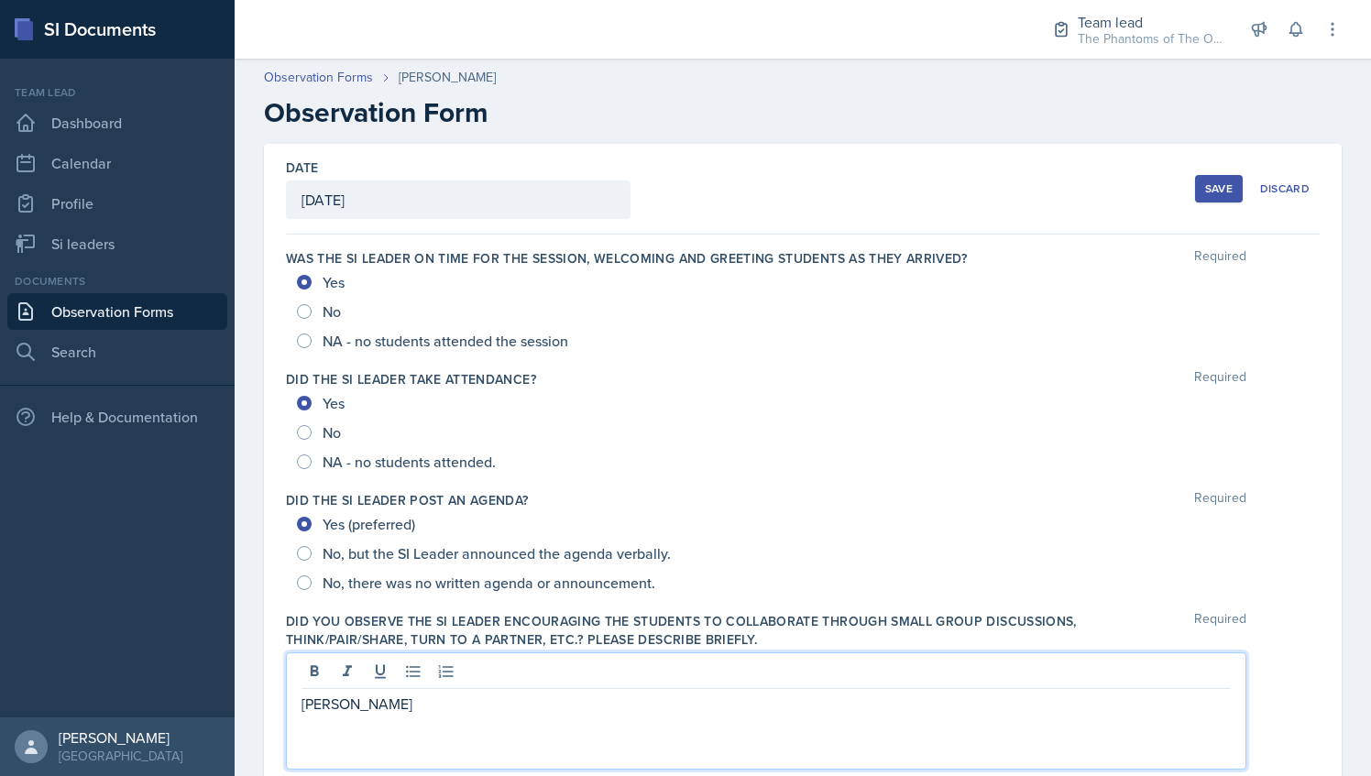
scroll to position [143, 0]
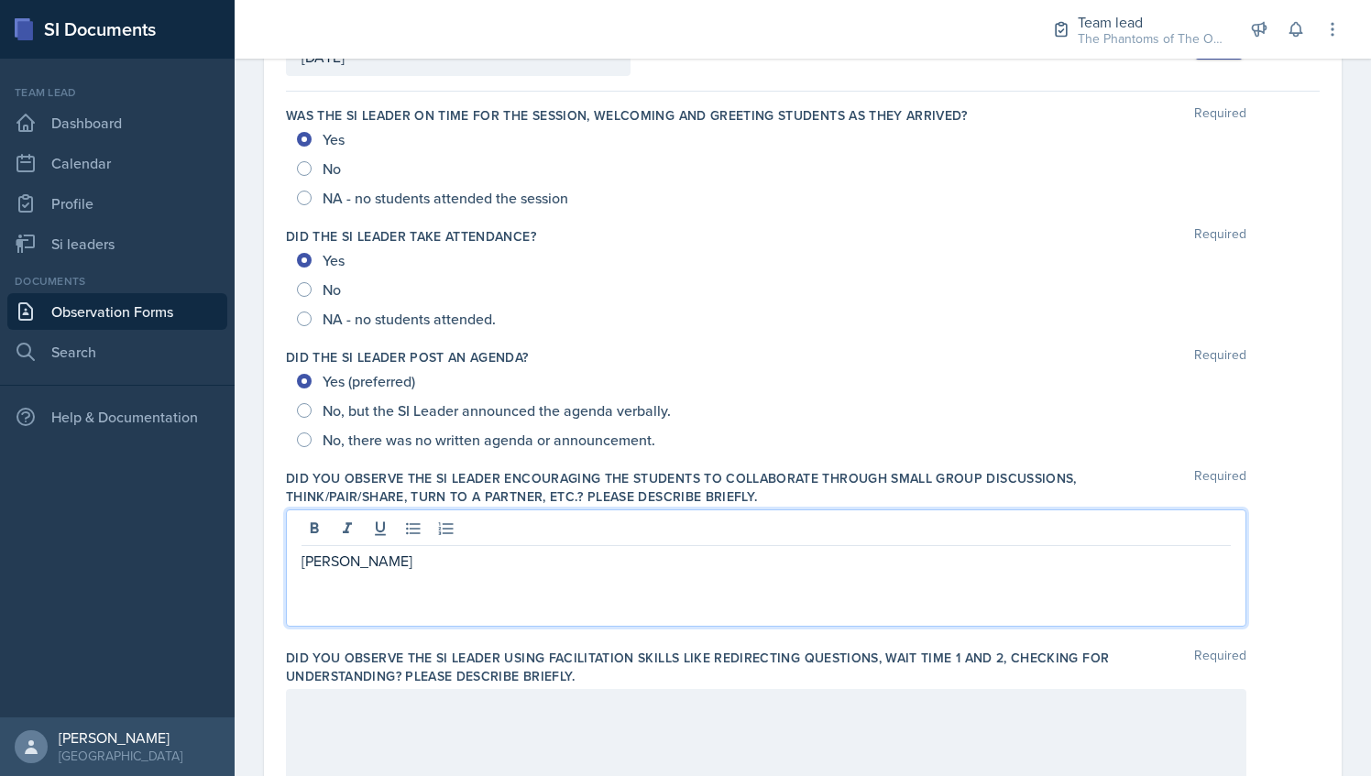
click at [386, 554] on p "[PERSON_NAME]" at bounding box center [766, 561] width 929 height 22
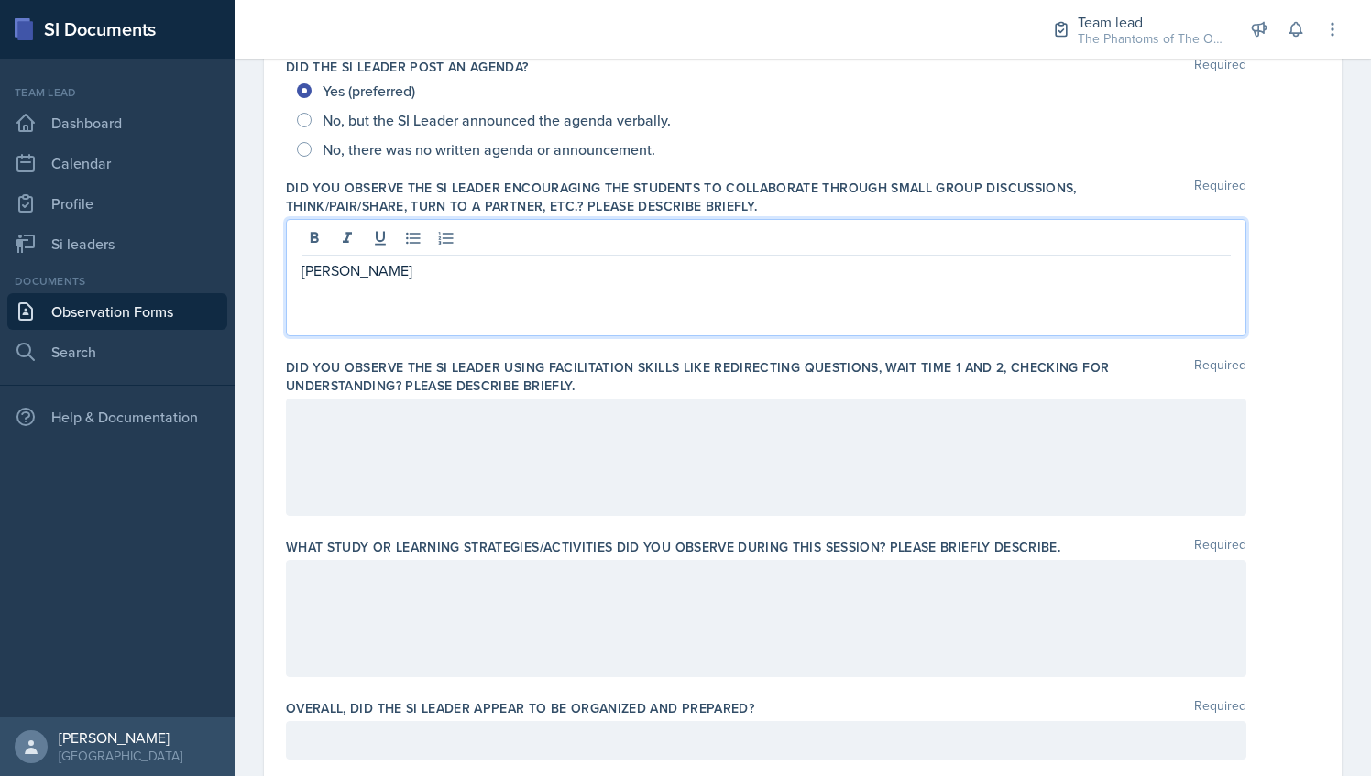
scroll to position [435, 0]
